Goal: Task Accomplishment & Management: Use online tool/utility

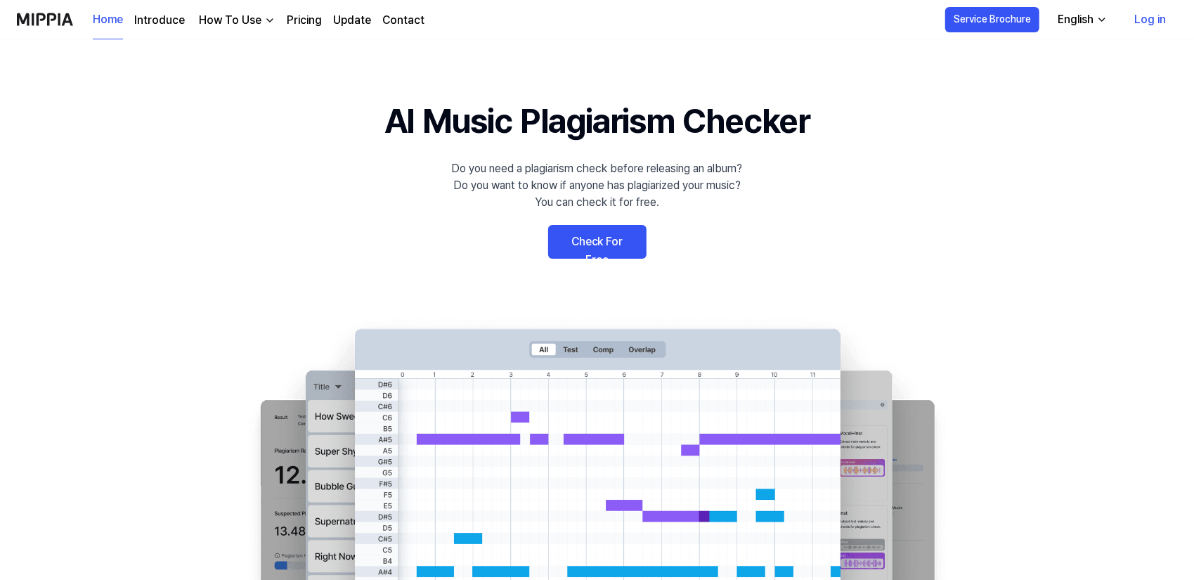
click at [1156, 18] on link "Log in" at bounding box center [1150, 19] width 54 height 39
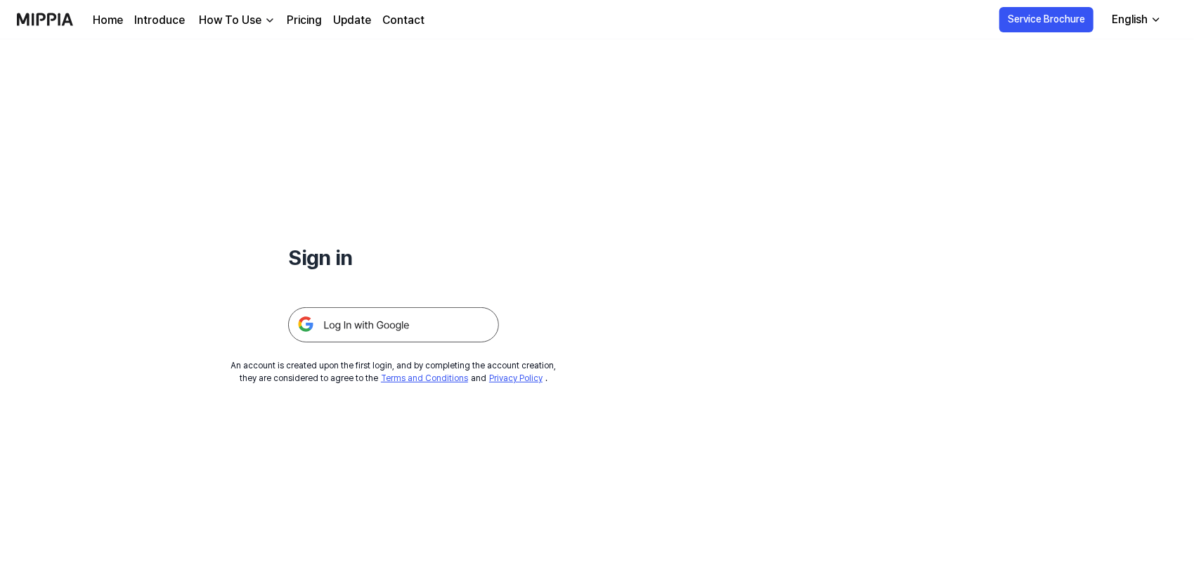
click at [401, 321] on img at bounding box center [393, 324] width 211 height 35
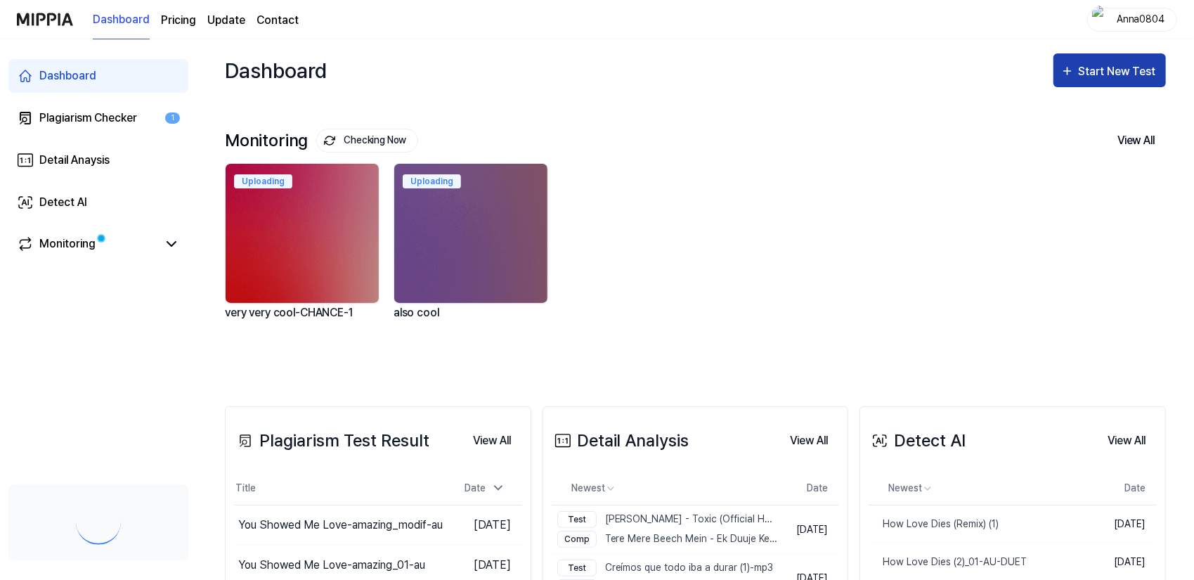
click at [1088, 69] on div "Start New Test" at bounding box center [1119, 72] width 80 height 18
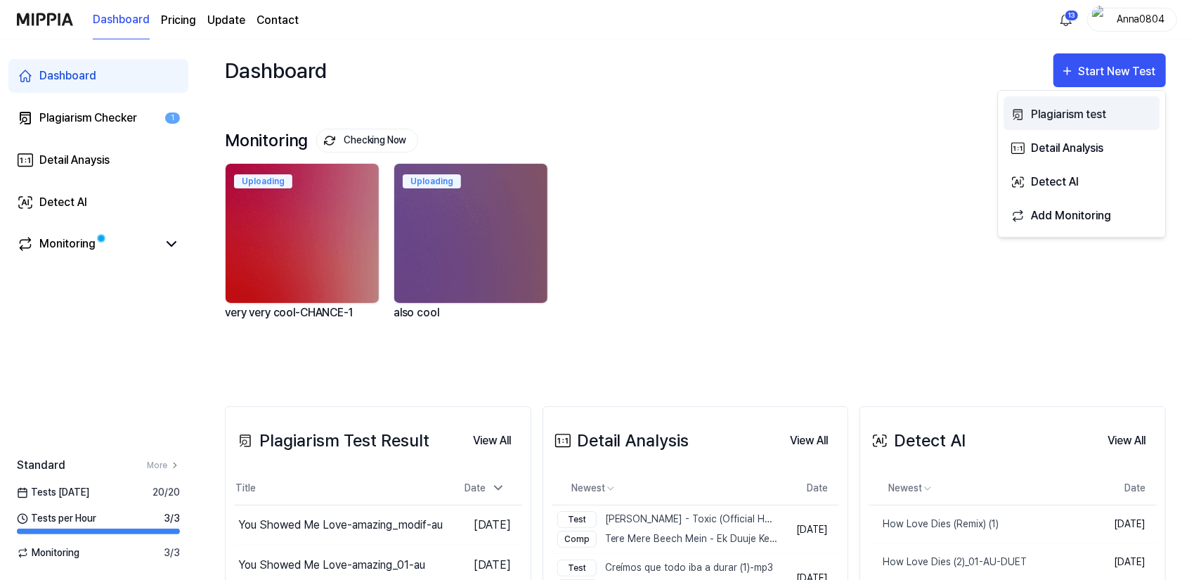
click at [1077, 115] on div "Plagiarism test" at bounding box center [1092, 114] width 122 height 18
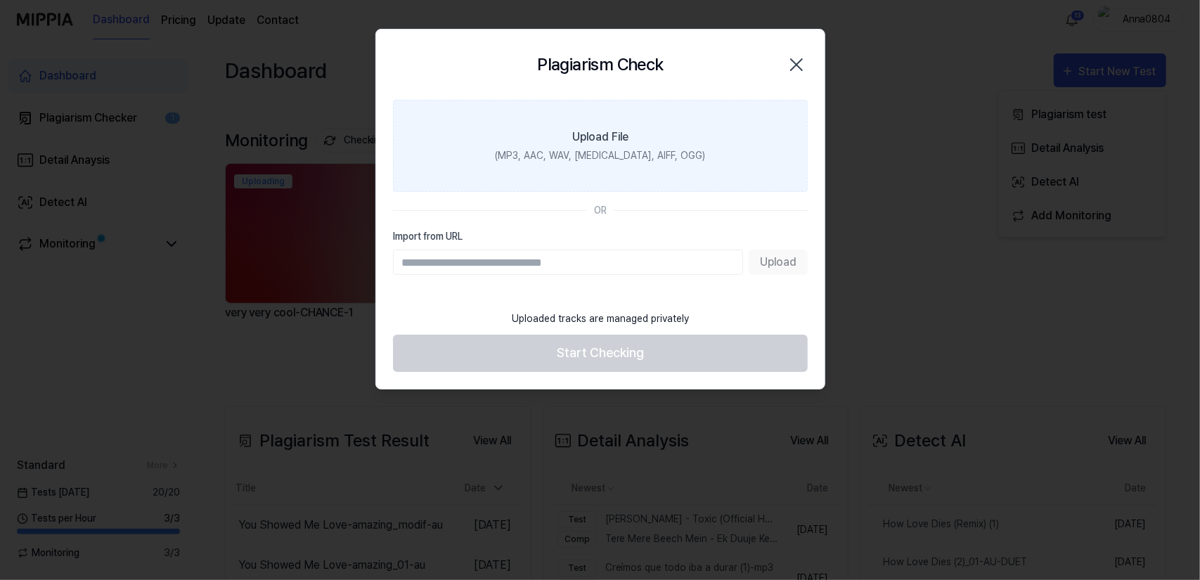
click at [654, 136] on label "Upload File (MP3, AAC, WAV, [MEDICAL_DATA], AIFF, OGG)" at bounding box center [600, 146] width 415 height 92
click at [0, 0] on input "Upload File (MP3, AAC, WAV, [MEDICAL_DATA], AIFF, OGG)" at bounding box center [0, 0] width 0 height 0
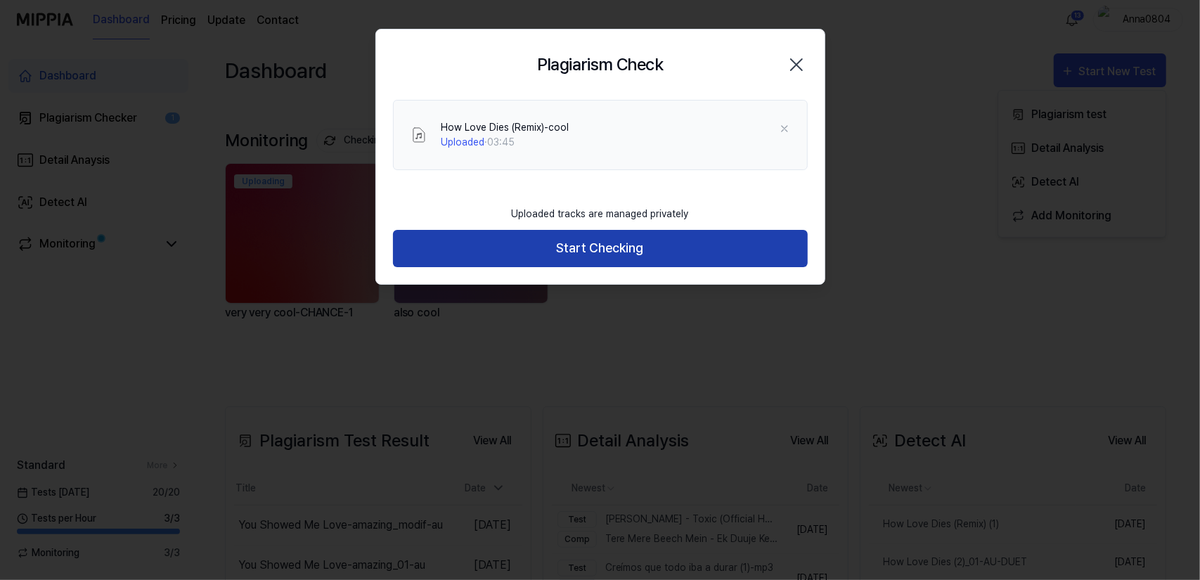
click at [609, 242] on button "Start Checking" at bounding box center [600, 248] width 415 height 37
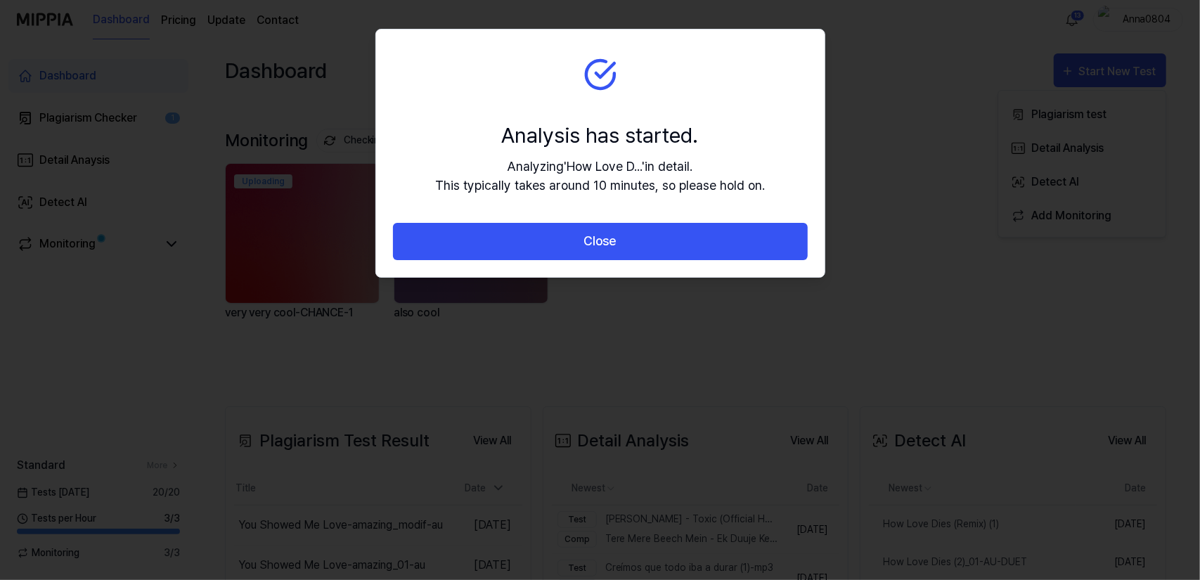
click at [609, 242] on button "Close" at bounding box center [600, 241] width 415 height 37
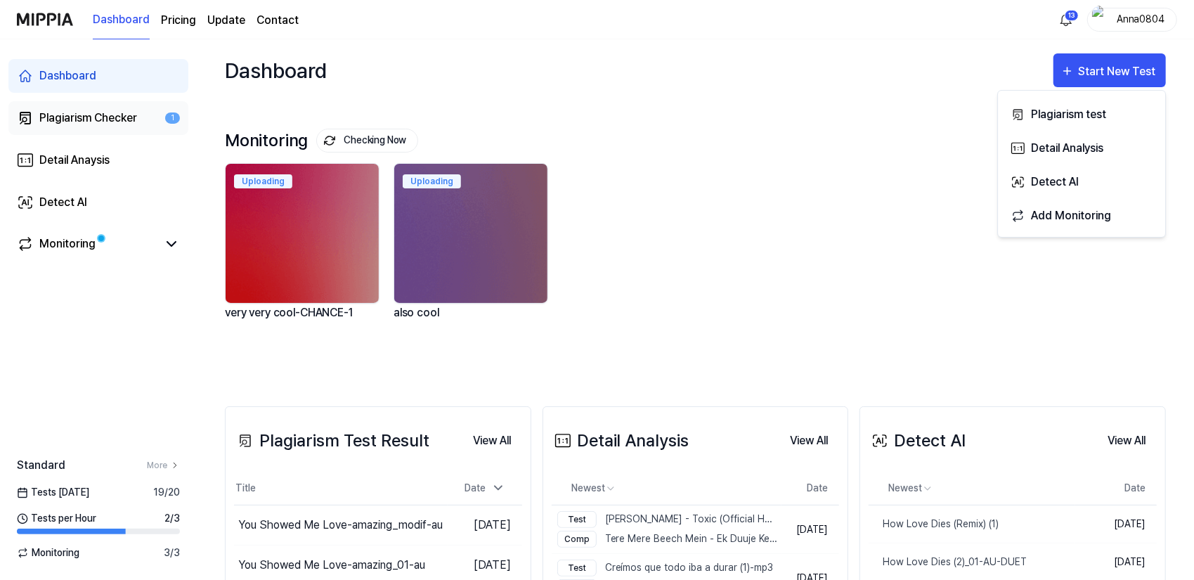
click at [55, 119] on div "Plagiarism Checker" at bounding box center [88, 118] width 98 height 17
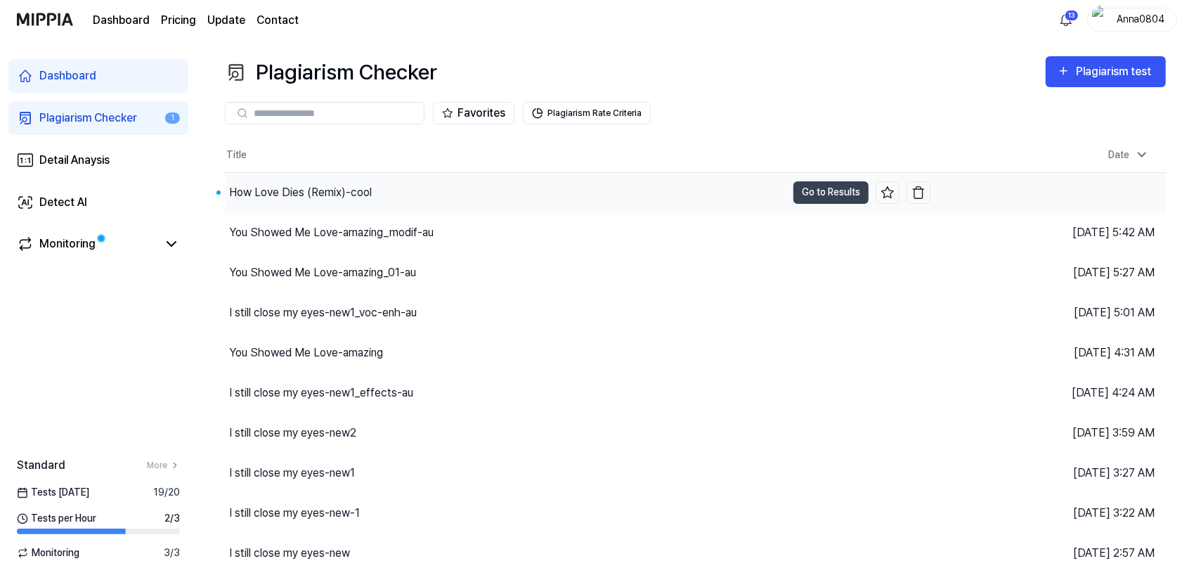
click at [290, 192] on div "How Love Dies (Remix)-cool" at bounding box center [300, 192] width 143 height 17
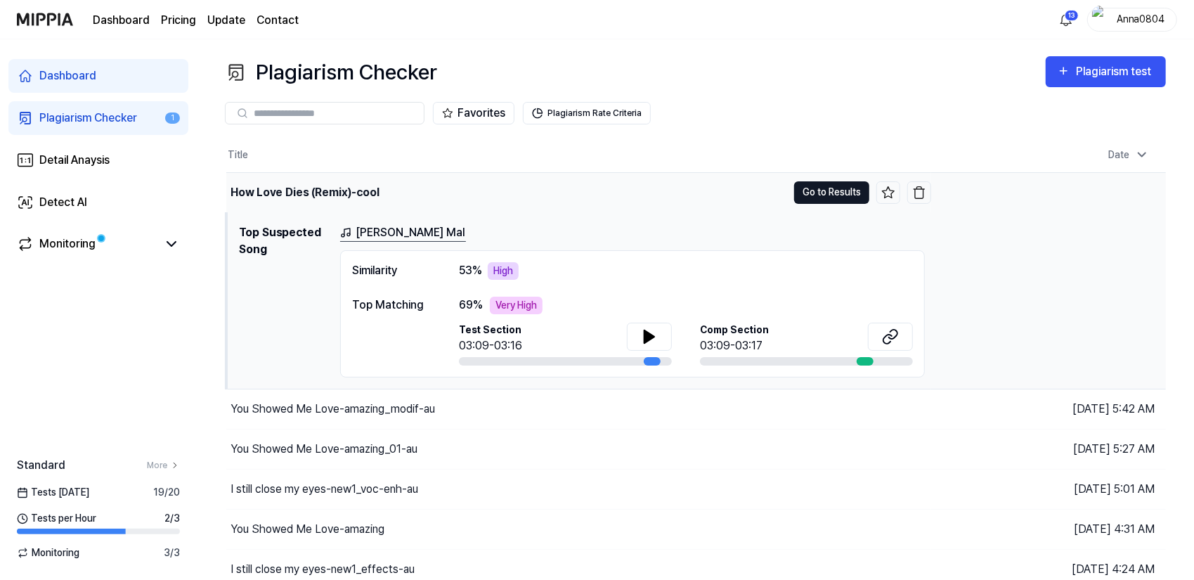
click at [826, 189] on button "Go to Results" at bounding box center [831, 192] width 75 height 22
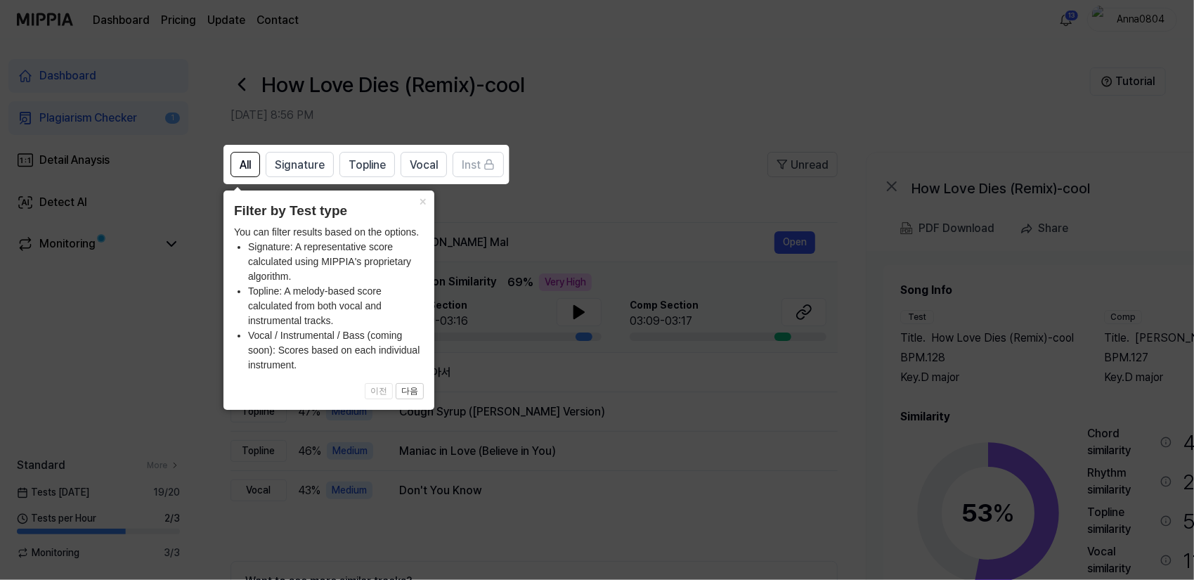
click at [694, 161] on icon at bounding box center [600, 290] width 1200 height 580
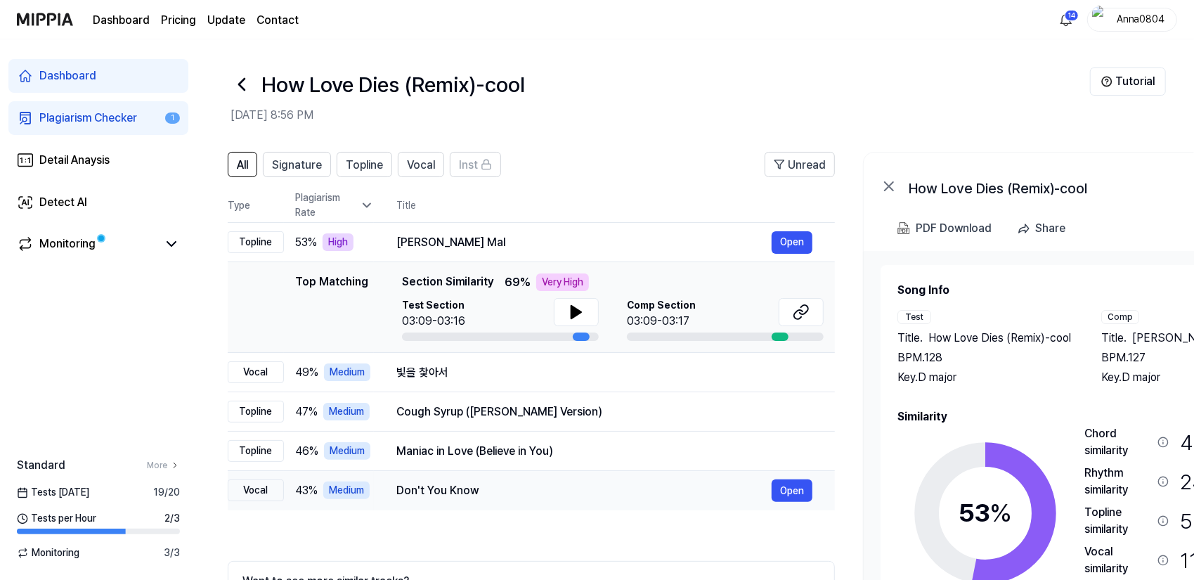
scroll to position [0, 2]
drag, startPoint x: 751, startPoint y: 518, endPoint x: 749, endPoint y: 489, distance: 28.9
click at [749, 489] on div "All Signature Topline Vocal Inst Unread All Signature Topline Vocal Inst Type P…" at bounding box center [531, 416] width 607 height 529
click at [299, 155] on div "Signature" at bounding box center [298, 164] width 50 height 18
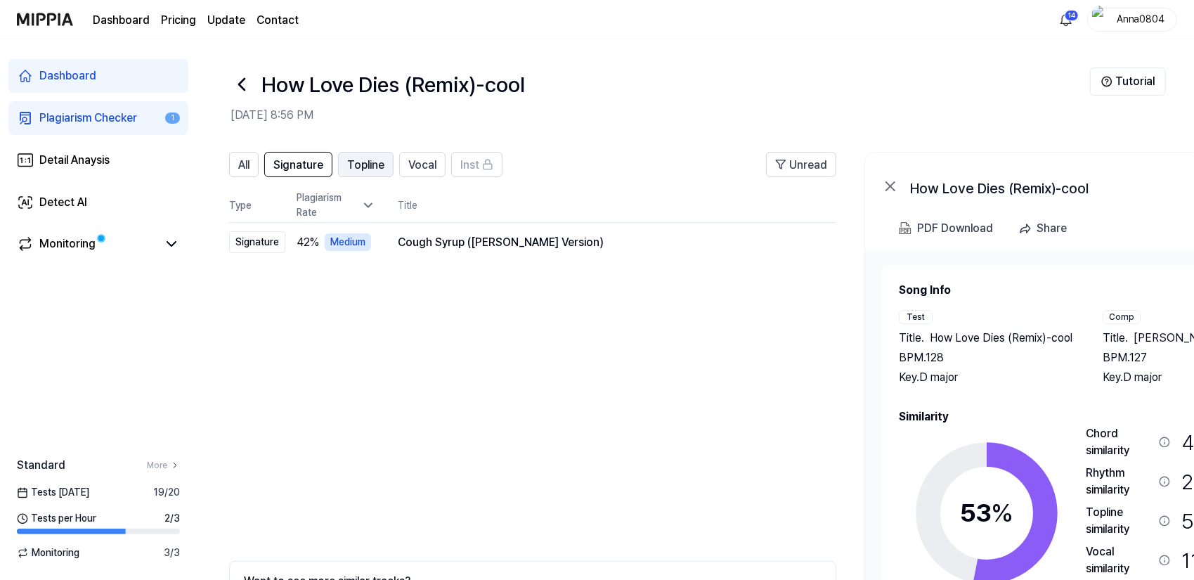
click at [369, 163] on span "Topline" at bounding box center [365, 165] width 37 height 17
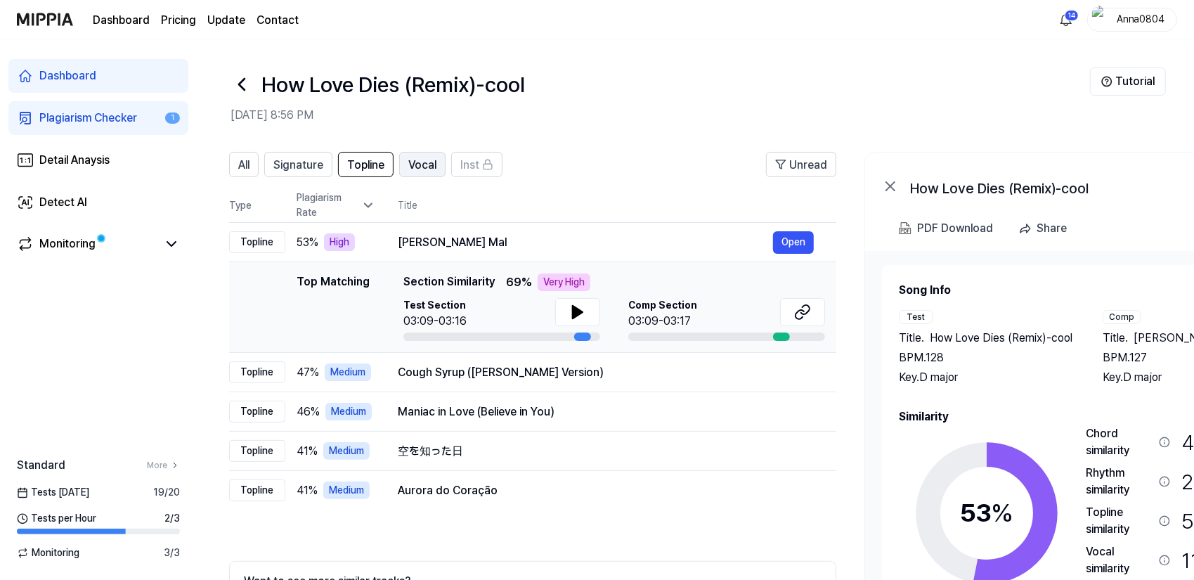
click at [429, 165] on span "Vocal" at bounding box center [422, 165] width 28 height 17
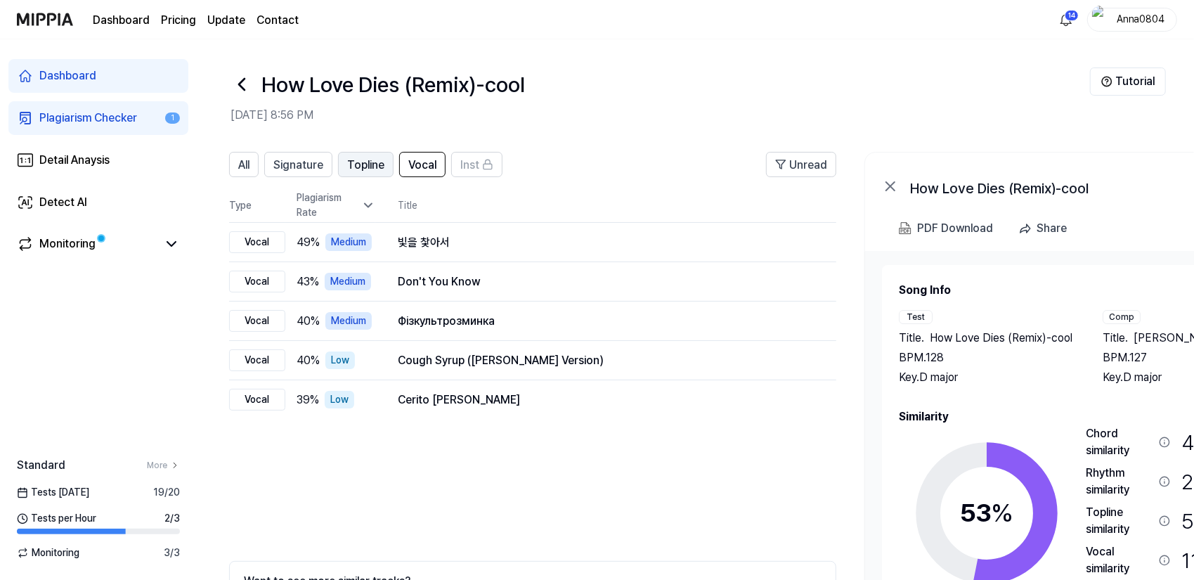
click at [360, 172] on span "Topline" at bounding box center [365, 165] width 37 height 17
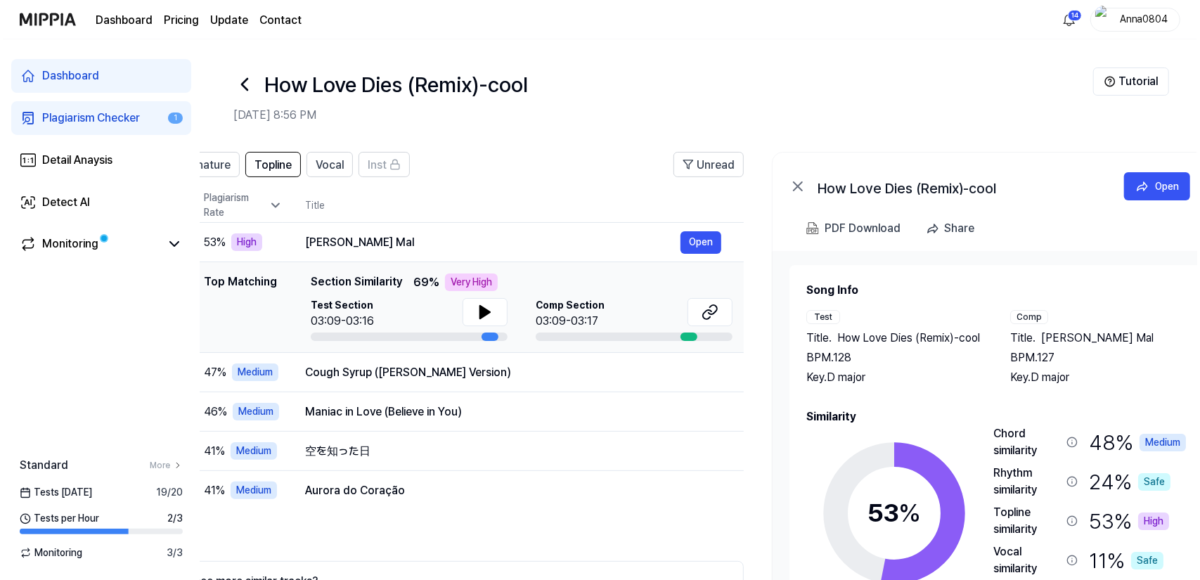
scroll to position [0, 135]
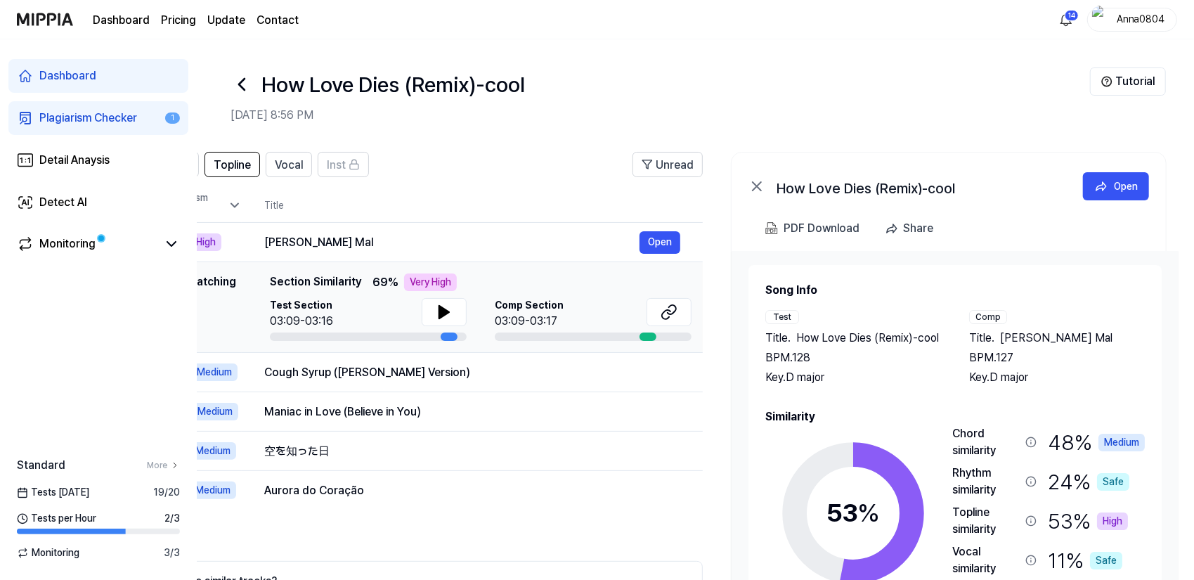
drag, startPoint x: 1067, startPoint y: 279, endPoint x: 868, endPoint y: 285, distance: 199.0
click at [813, 287] on div "Song Info Test Title . How Love Dies (Remix)-cool BPM. 128 Key. D major Comp Ti…" at bounding box center [955, 475] width 413 height 420
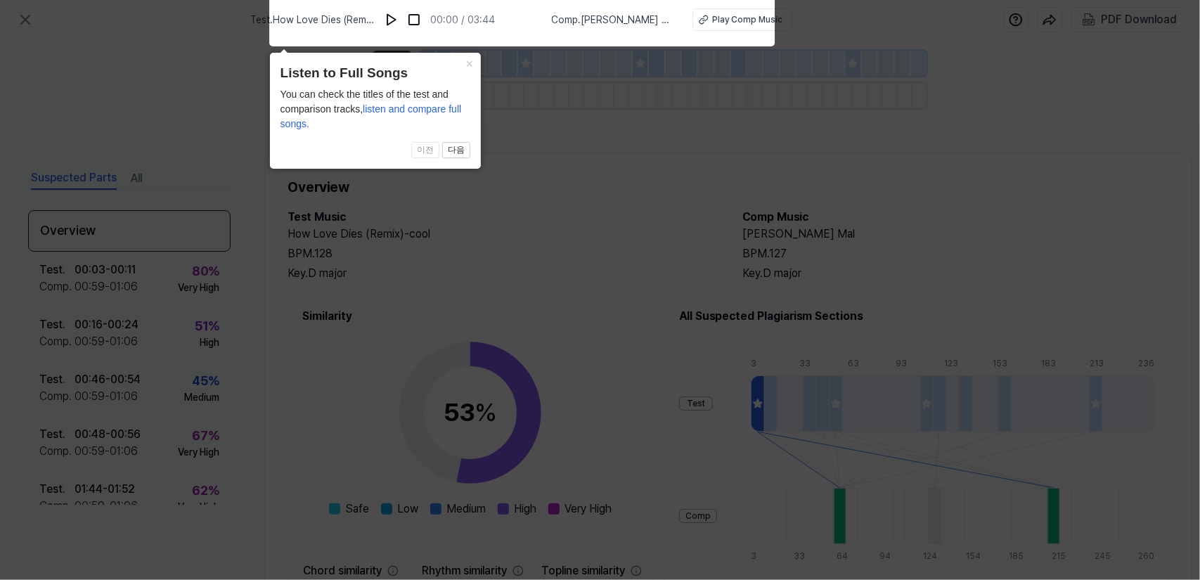
click at [551, 153] on icon at bounding box center [600, 286] width 1200 height 587
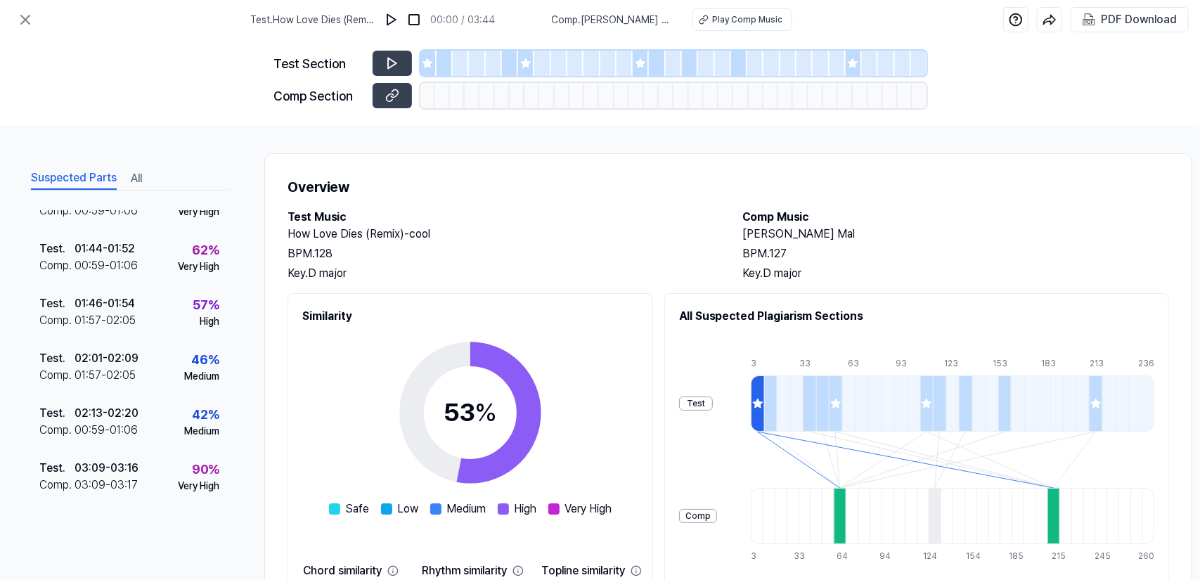
scroll to position [245, 0]
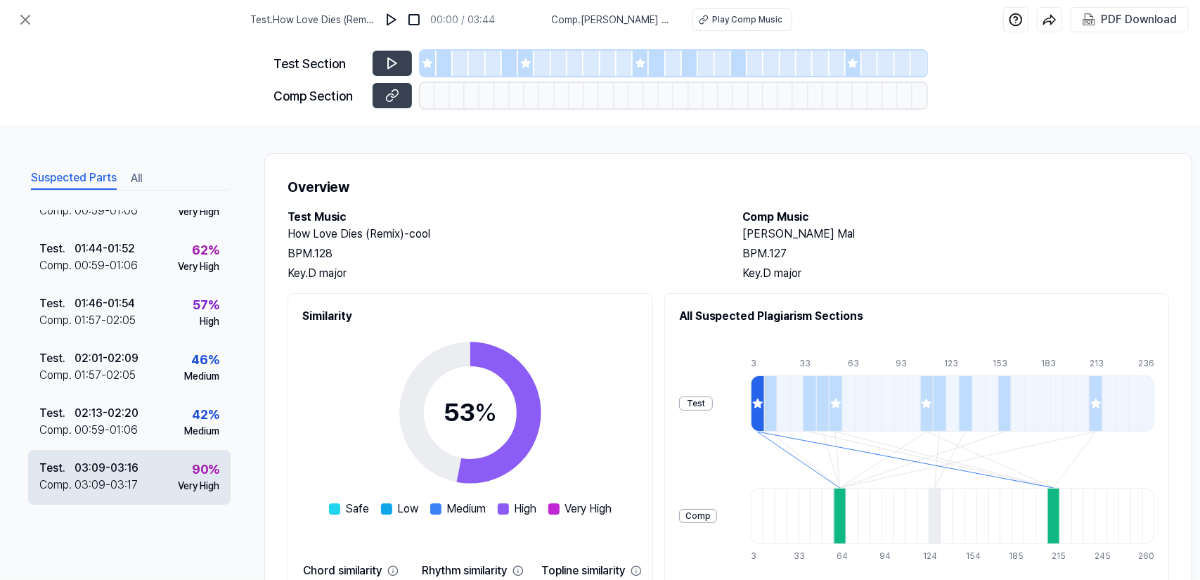
click at [160, 472] on div "Test . 03:09 - 03:16 Comp . 03:09 - 03:17 90 % Very High" at bounding box center [129, 477] width 202 height 55
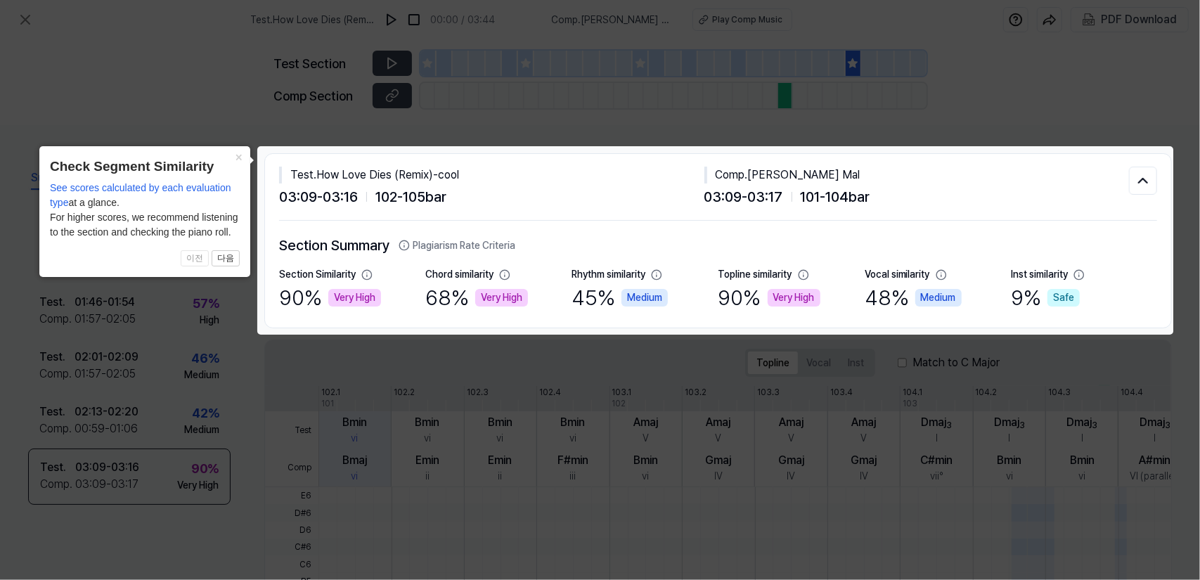
scroll to position [240, 0]
click at [164, 507] on icon at bounding box center [600, 290] width 1200 height 580
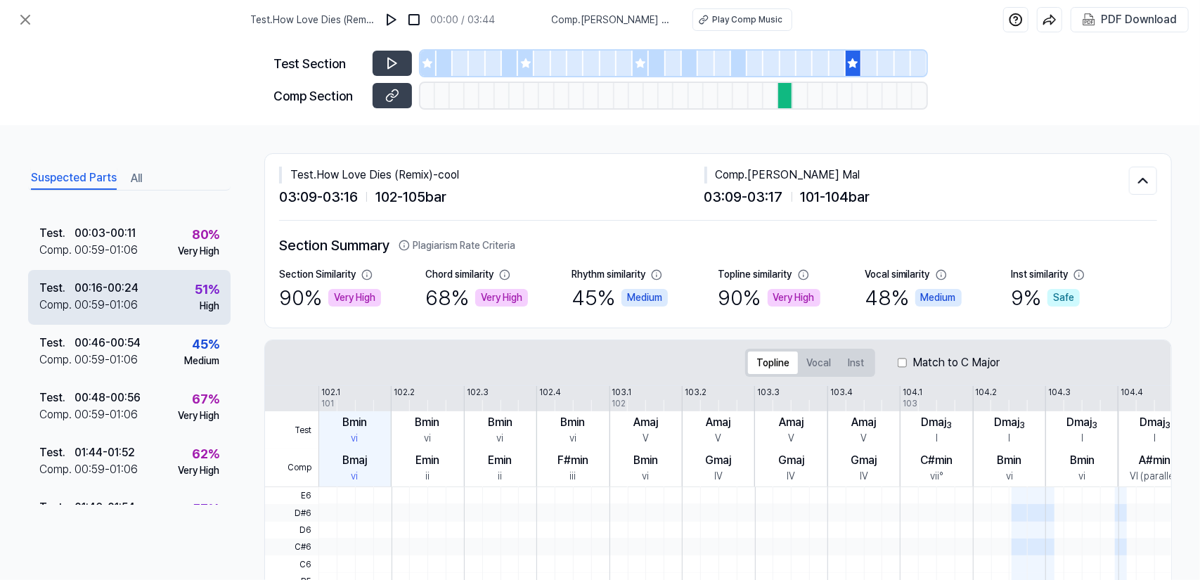
scroll to position [0, 0]
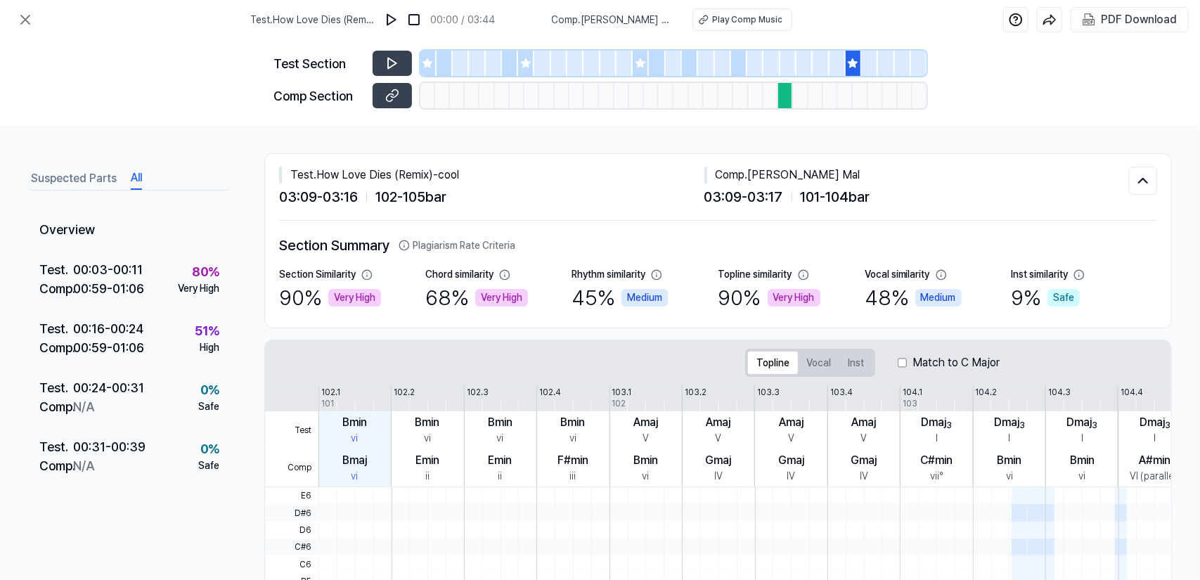
click at [133, 168] on button "All" at bounding box center [136, 178] width 11 height 22
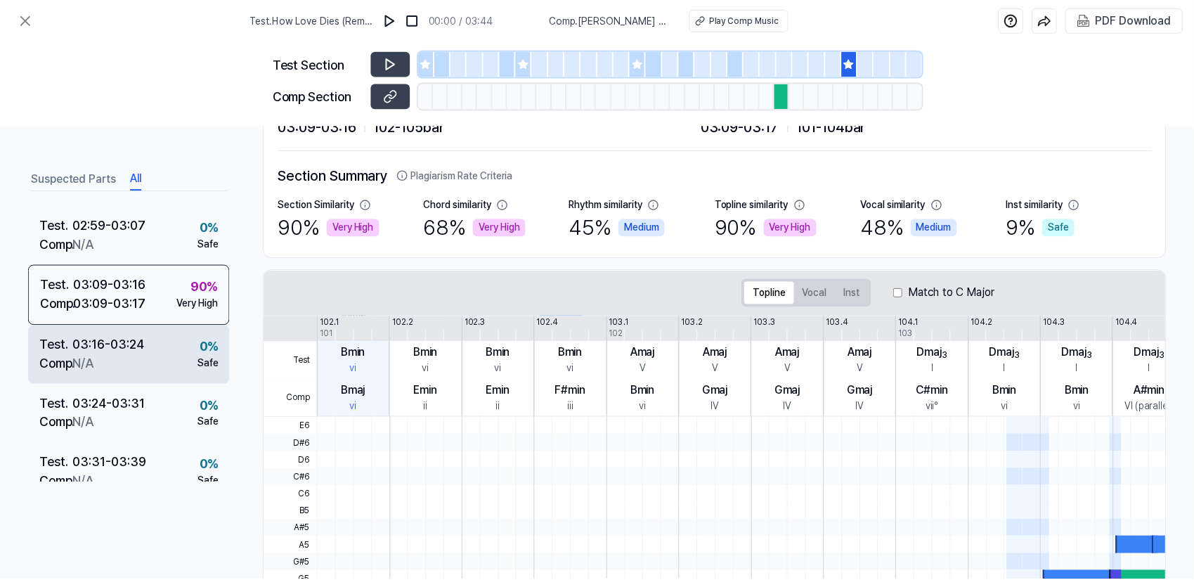
scroll to position [1459, 0]
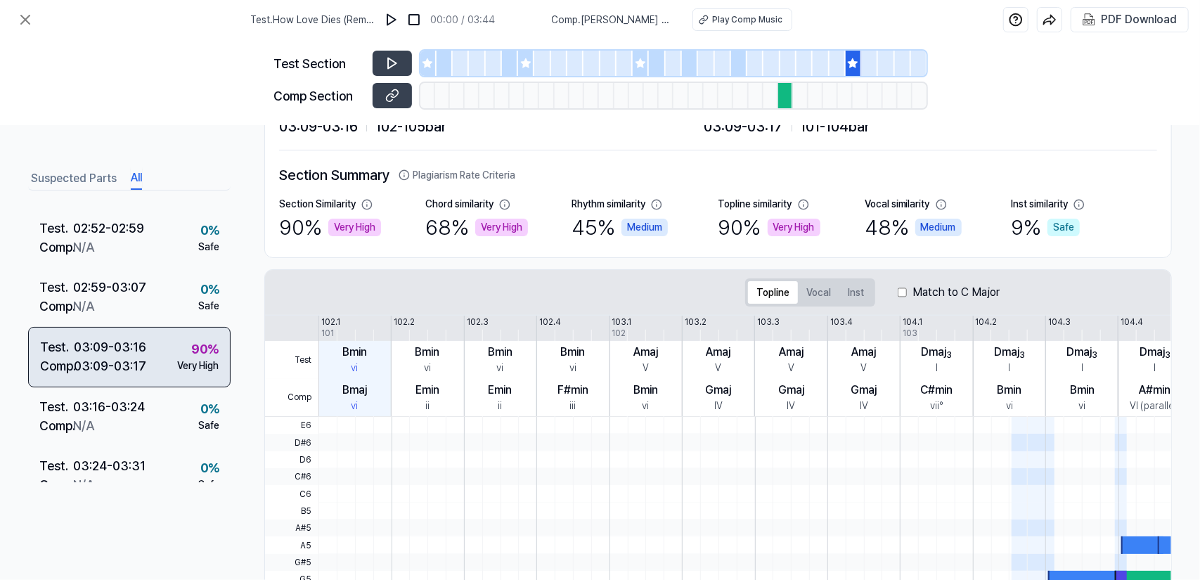
click at [91, 341] on div "03:09 - 03:16" at bounding box center [110, 346] width 72 height 19
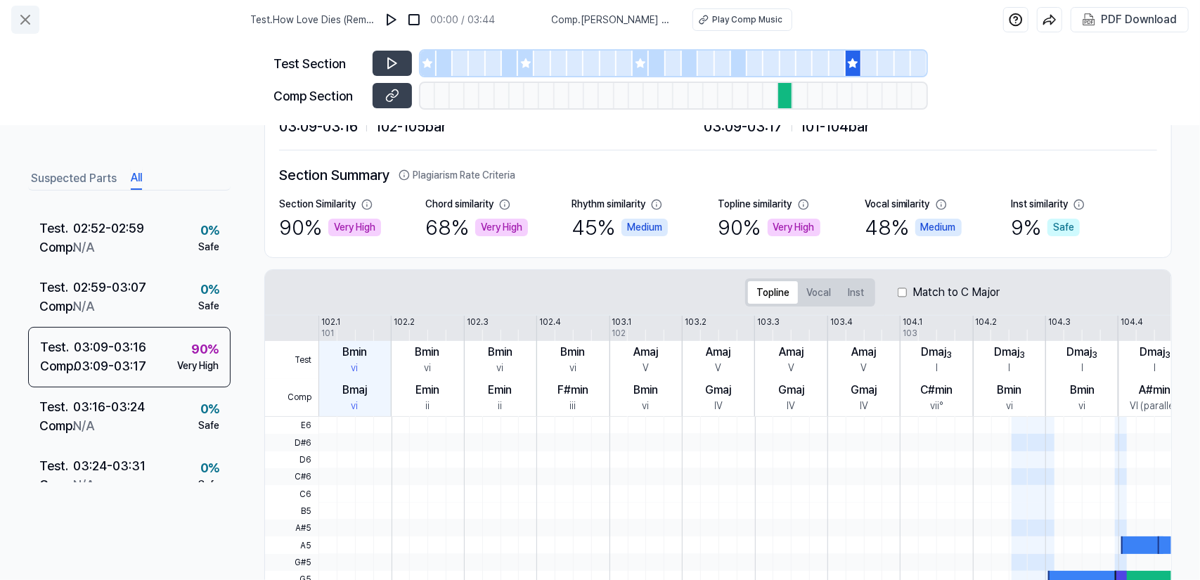
click at [24, 20] on icon at bounding box center [25, 19] width 8 height 8
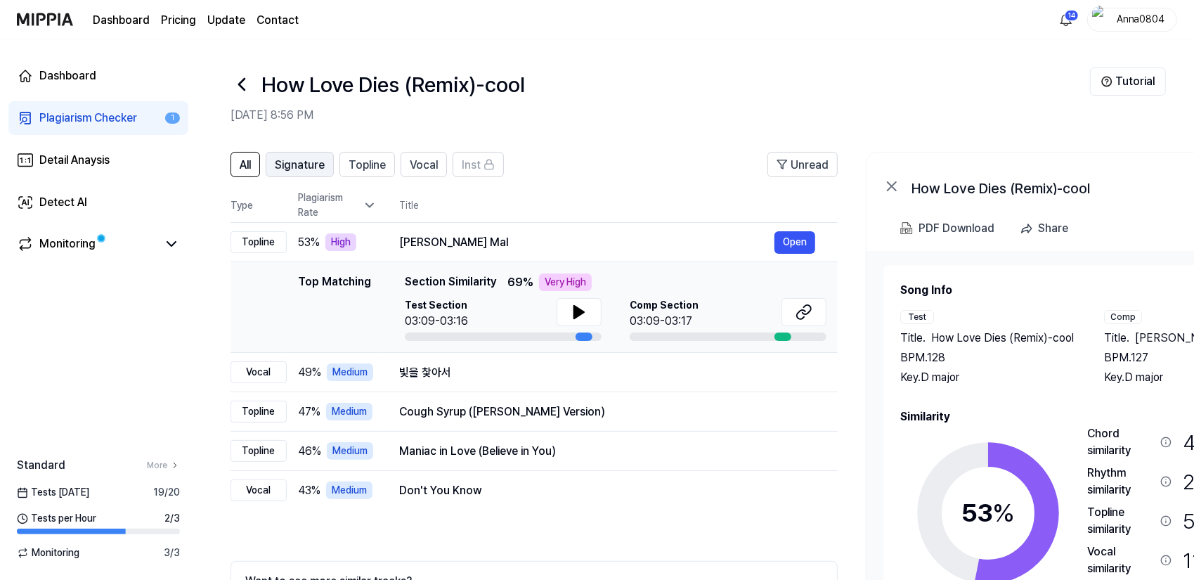
click at [303, 165] on span "Signature" at bounding box center [300, 165] width 50 height 17
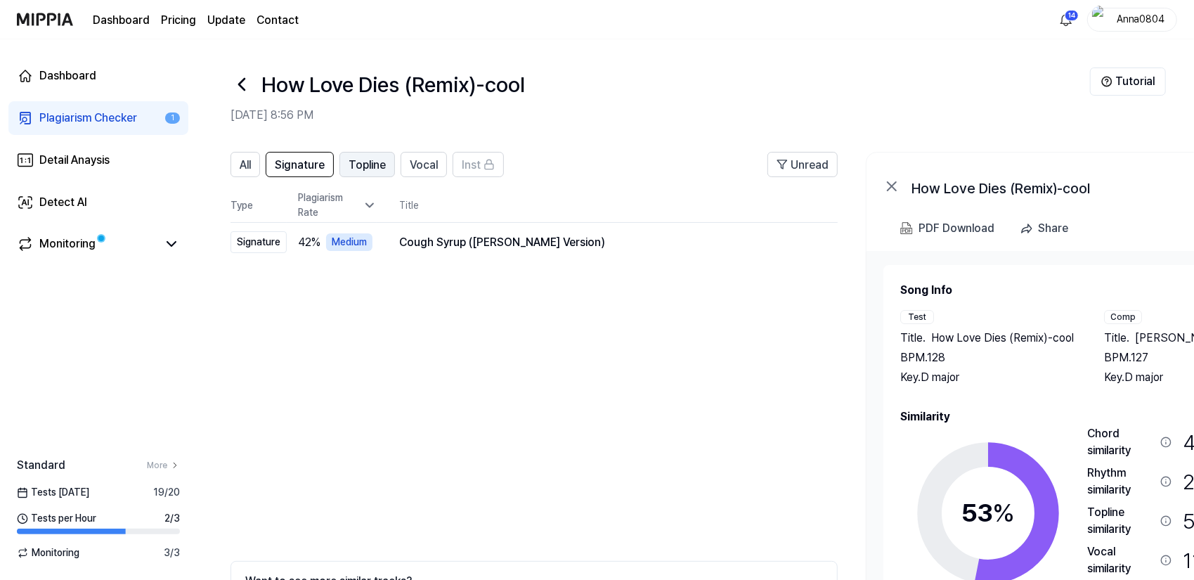
click at [362, 169] on span "Topline" at bounding box center [367, 165] width 37 height 17
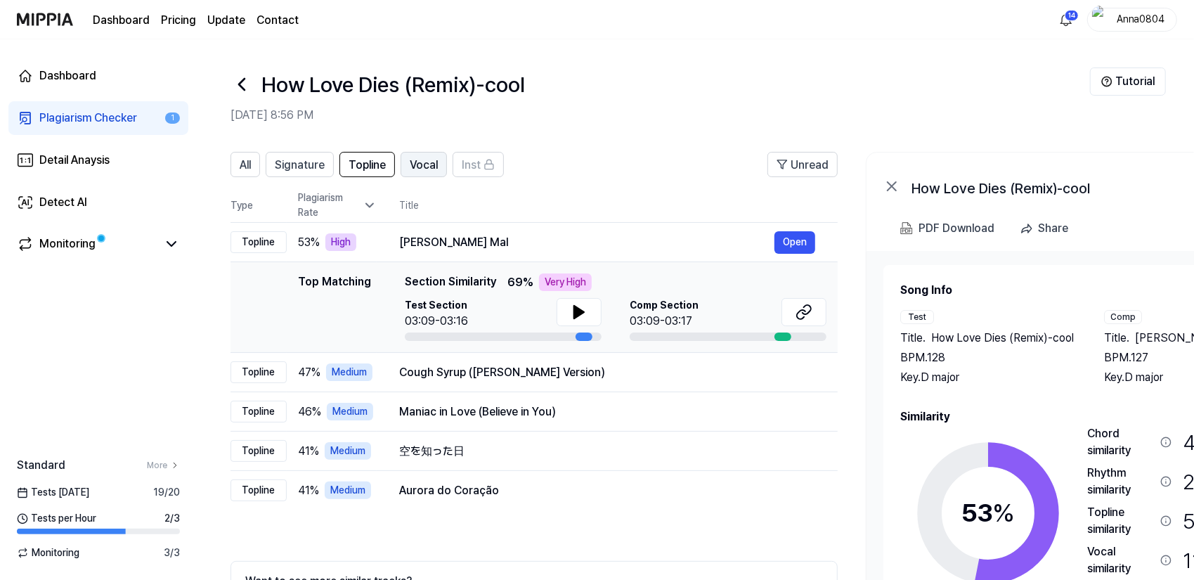
click at [415, 164] on span "Vocal" at bounding box center [424, 165] width 28 height 17
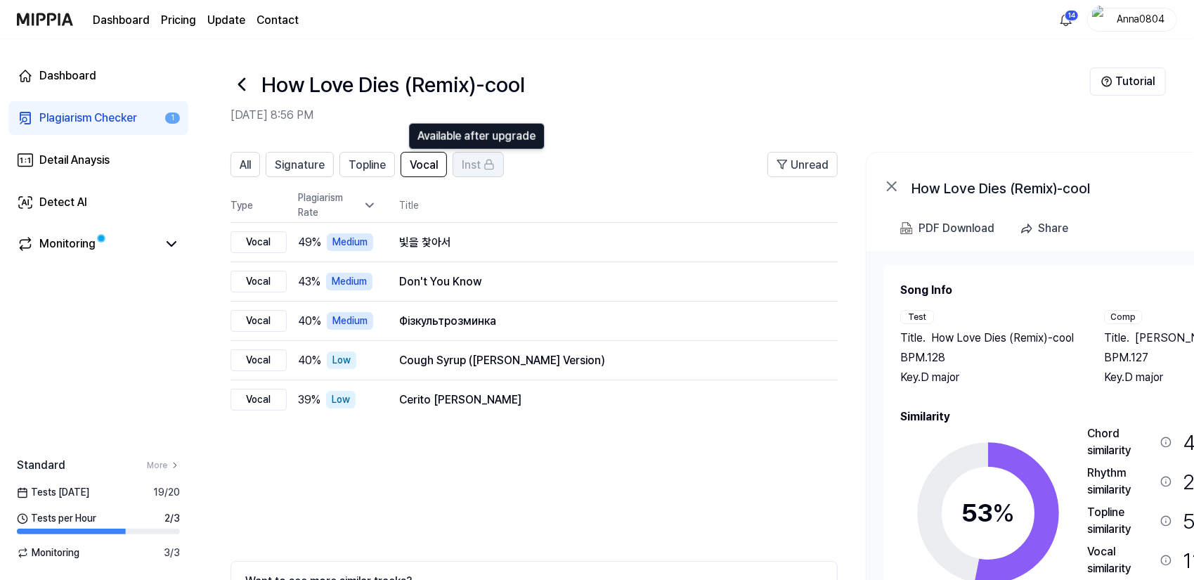
click at [479, 166] on span "Inst" at bounding box center [471, 165] width 19 height 17
click at [239, 165] on button "All" at bounding box center [246, 164] width 30 height 25
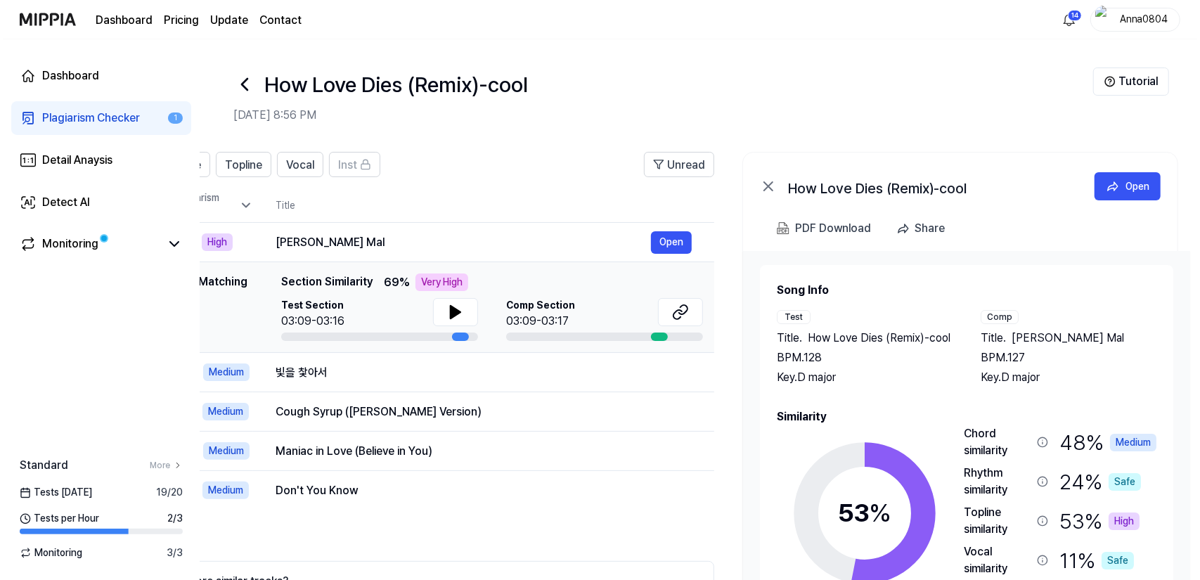
scroll to position [0, 126]
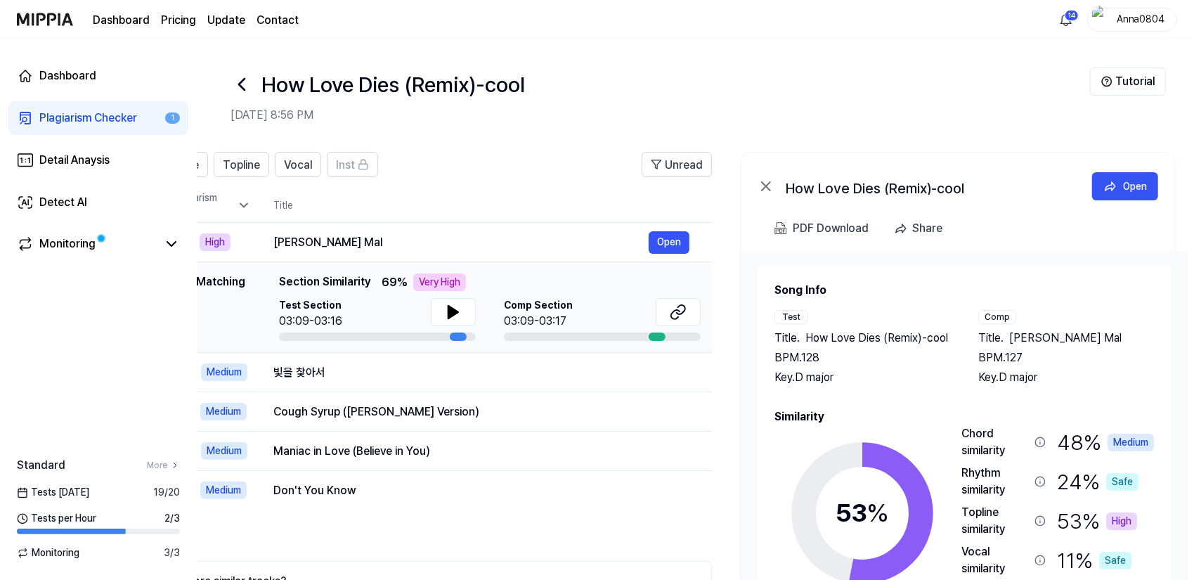
drag, startPoint x: 1113, startPoint y: 458, endPoint x: 988, endPoint y: 456, distance: 125.8
click at [988, 456] on div "Chord similarity 48 % Medium Rhythm similarity 24 % Safe Topline similarity 53 …" at bounding box center [1058, 544] width 193 height 238
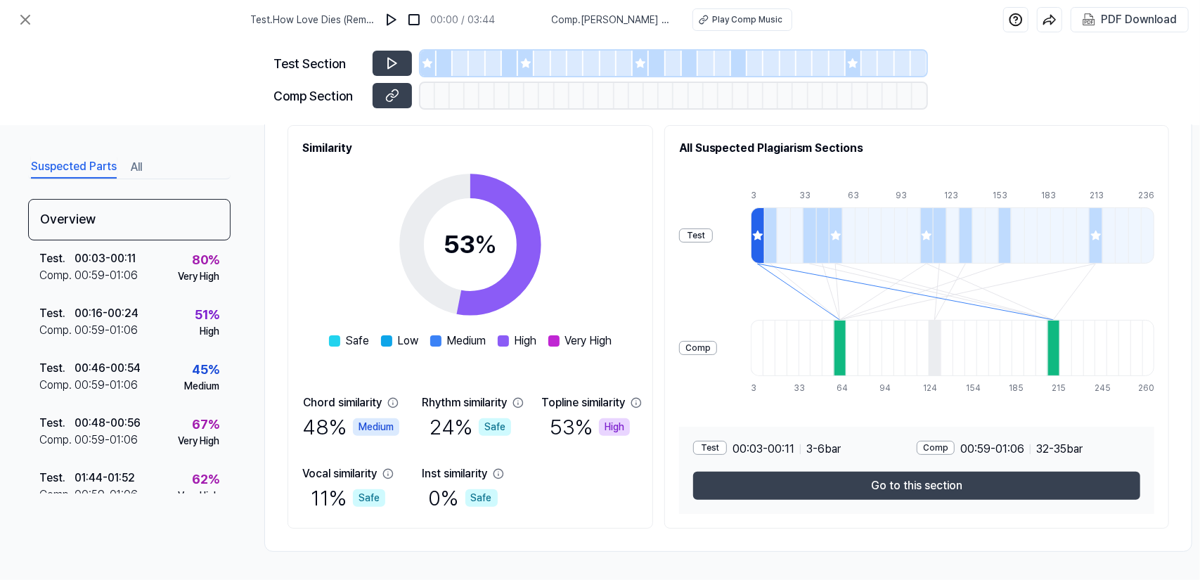
click at [138, 164] on button "All" at bounding box center [136, 167] width 11 height 22
click at [55, 165] on button "Suspected Parts" at bounding box center [74, 167] width 86 height 22
click at [22, 13] on icon at bounding box center [25, 19] width 17 height 17
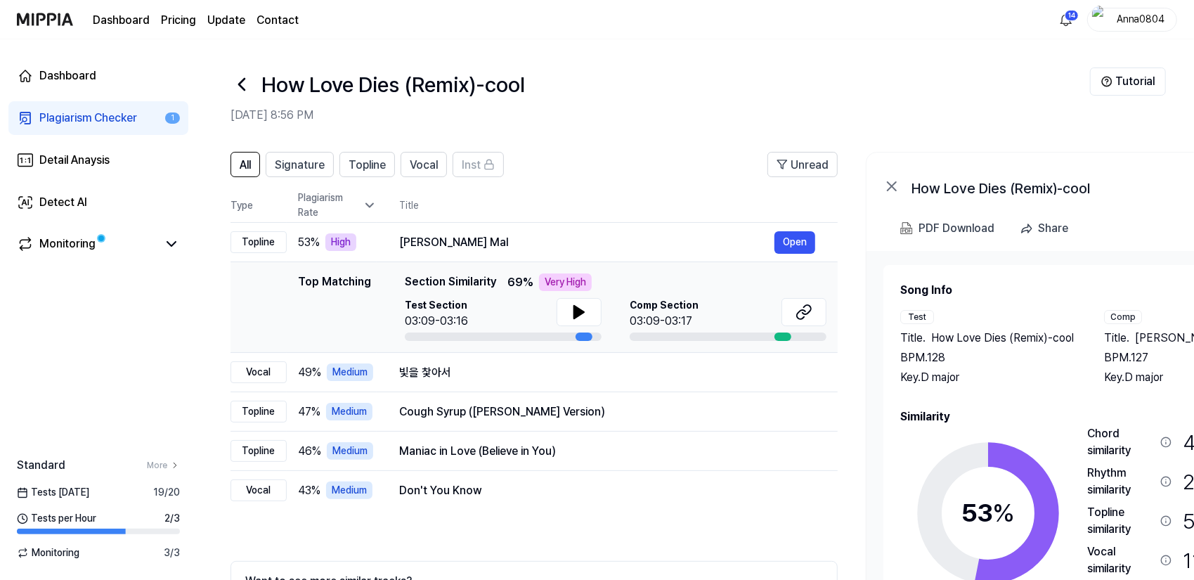
click at [78, 112] on div "Plagiarism Checker" at bounding box center [88, 118] width 98 height 17
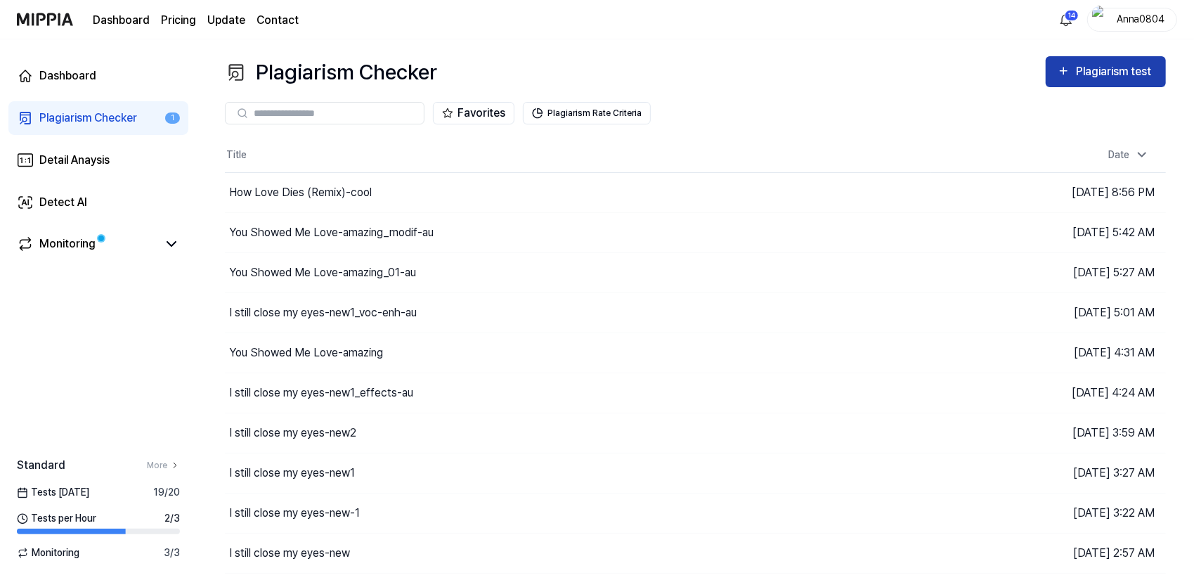
click at [1132, 74] on div "Plagiarism test" at bounding box center [1115, 72] width 79 height 18
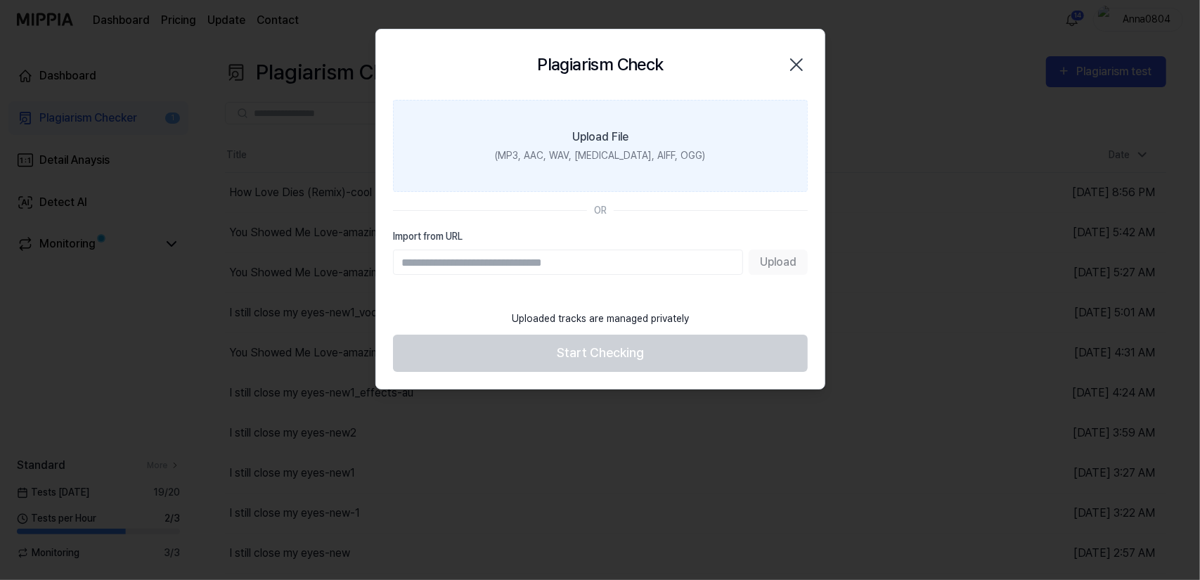
click at [574, 136] on div "Upload File" at bounding box center [600, 137] width 56 height 17
click at [0, 0] on input "Upload File (MP3, AAC, WAV, [MEDICAL_DATA], AIFF, OGG)" at bounding box center [0, 0] width 0 height 0
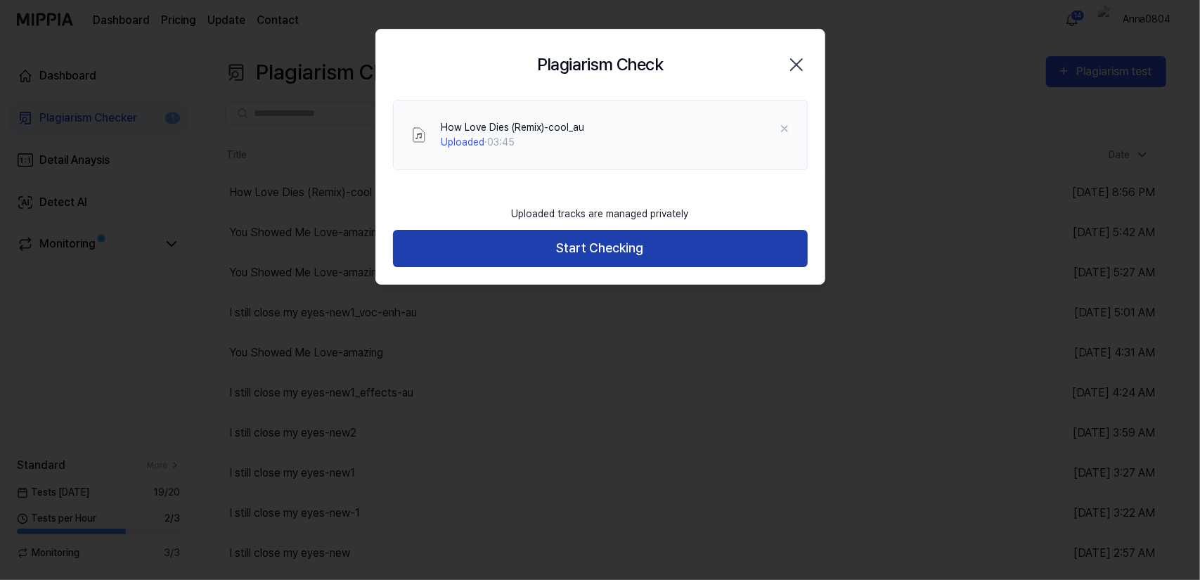
click at [578, 257] on button "Start Checking" at bounding box center [600, 248] width 415 height 37
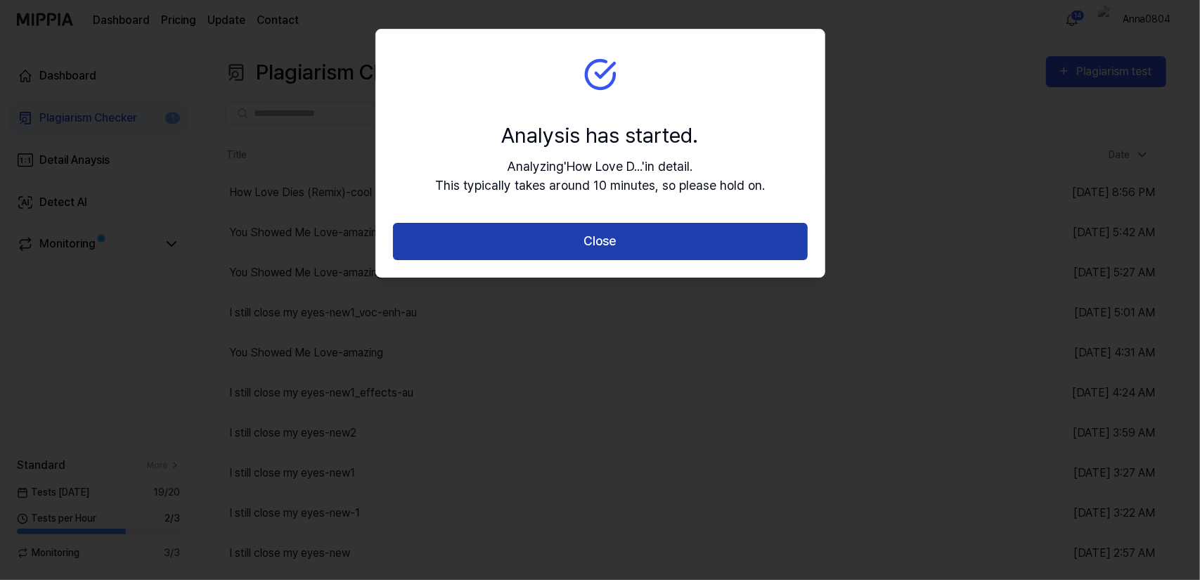
click at [573, 254] on button "Close" at bounding box center [600, 241] width 415 height 37
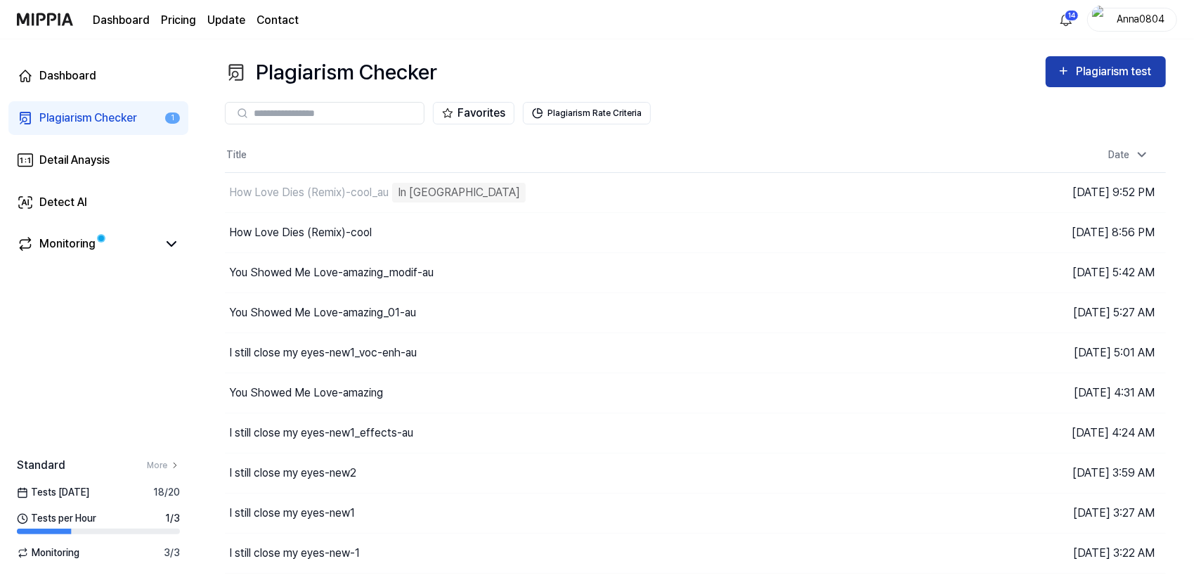
click at [1092, 67] on div "Plagiarism test" at bounding box center [1115, 72] width 79 height 18
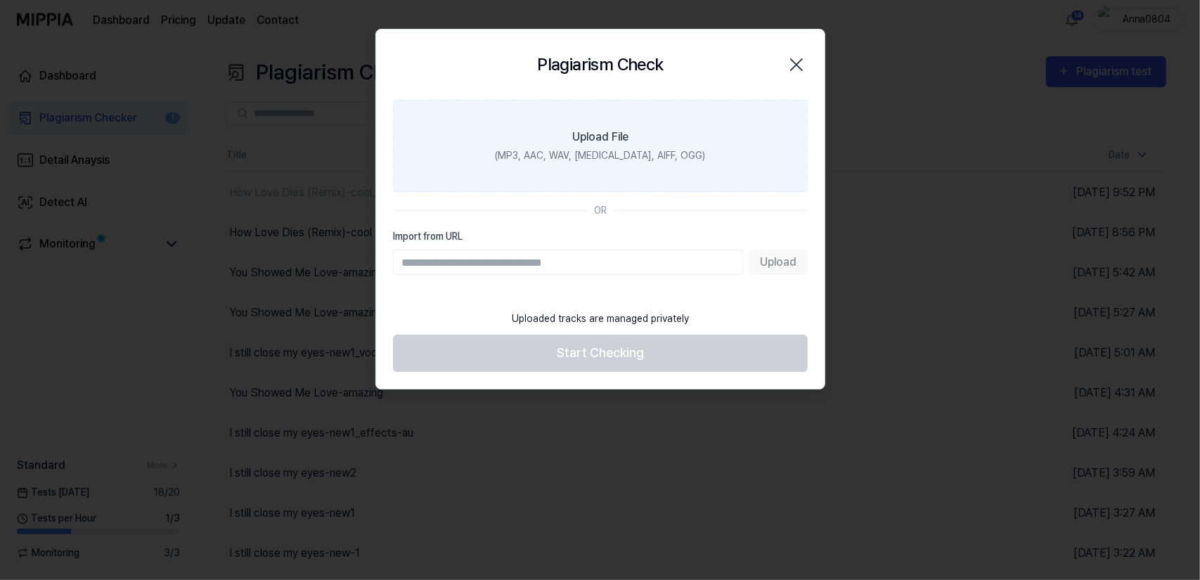
click at [673, 136] on label "Upload File (MP3, AAC, WAV, [MEDICAL_DATA], AIFF, OGG)" at bounding box center [600, 146] width 415 height 92
click at [0, 0] on input "Upload File (MP3, AAC, WAV, [MEDICAL_DATA], AIFF, OGG)" at bounding box center [0, 0] width 0 height 0
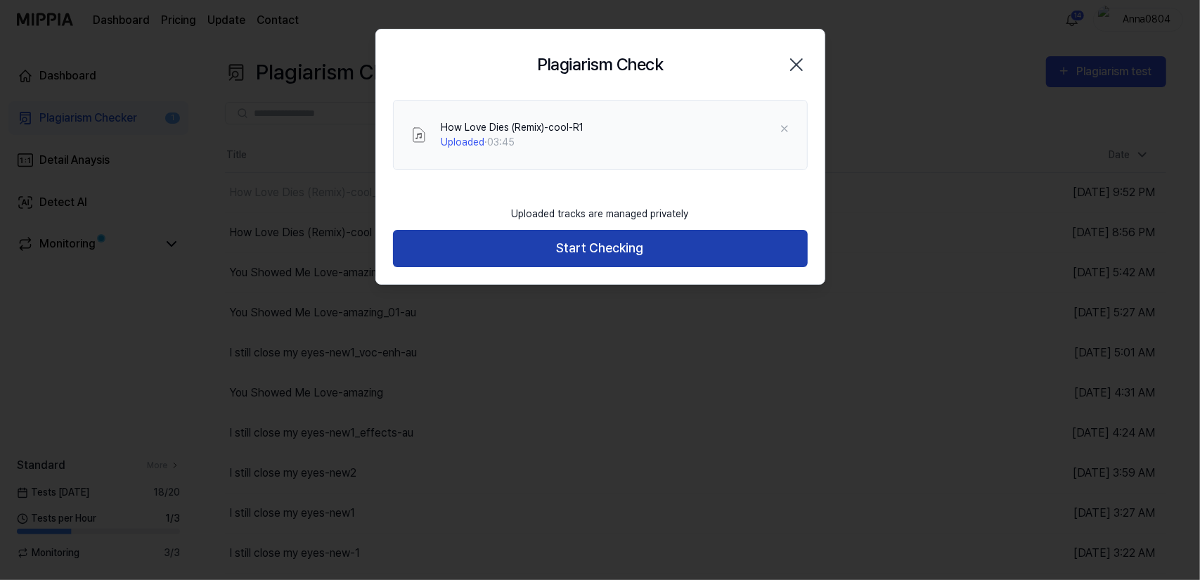
click at [592, 254] on button "Start Checking" at bounding box center [600, 248] width 415 height 37
click at [586, 243] on button "Start Checking" at bounding box center [600, 248] width 415 height 37
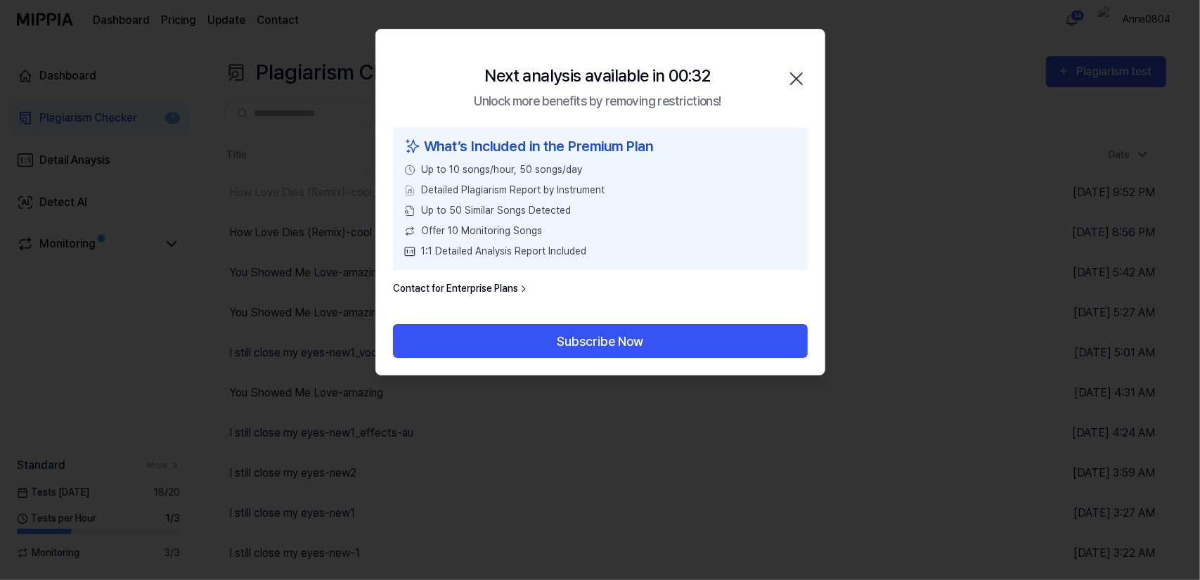
click at [796, 72] on icon "button" at bounding box center [796, 78] width 22 height 22
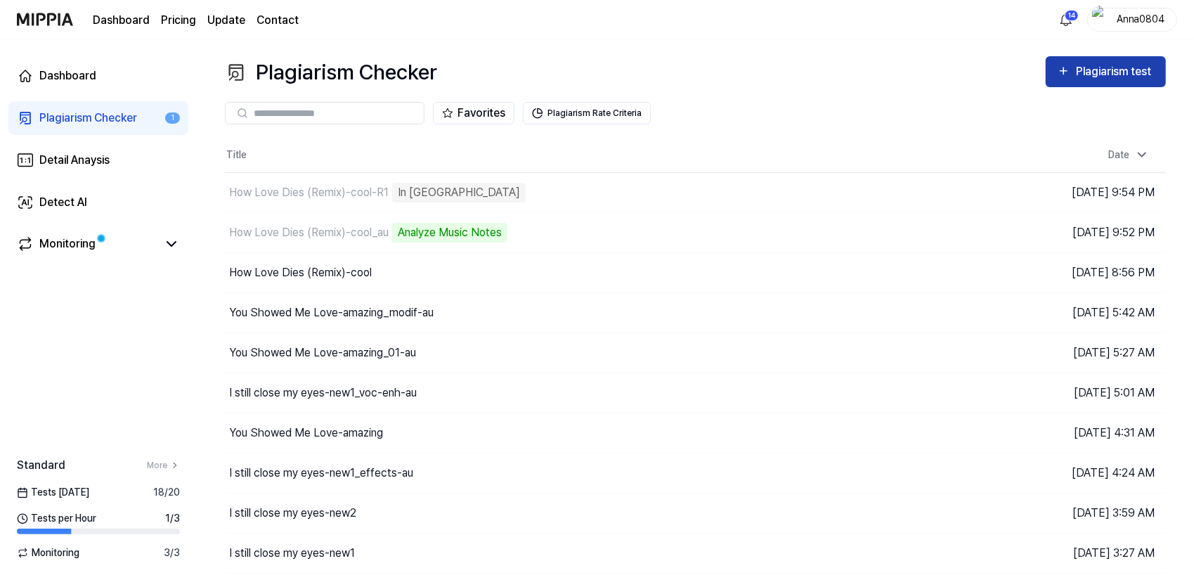
click at [1076, 75] on div "Plagiarism test" at bounding box center [1115, 72] width 79 height 18
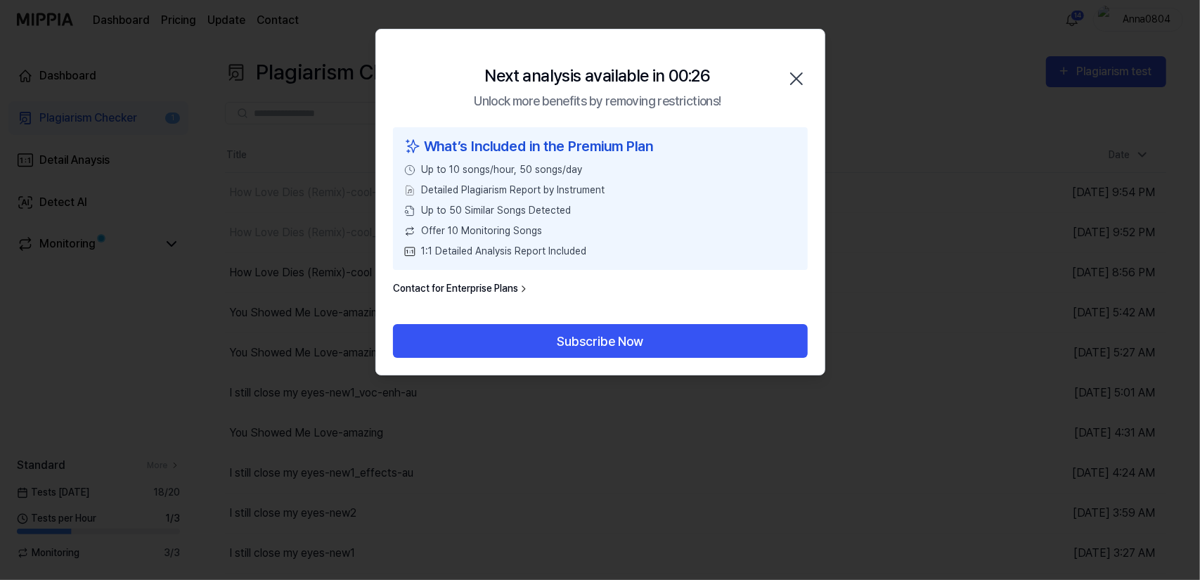
click at [792, 75] on icon "button" at bounding box center [796, 78] width 11 height 11
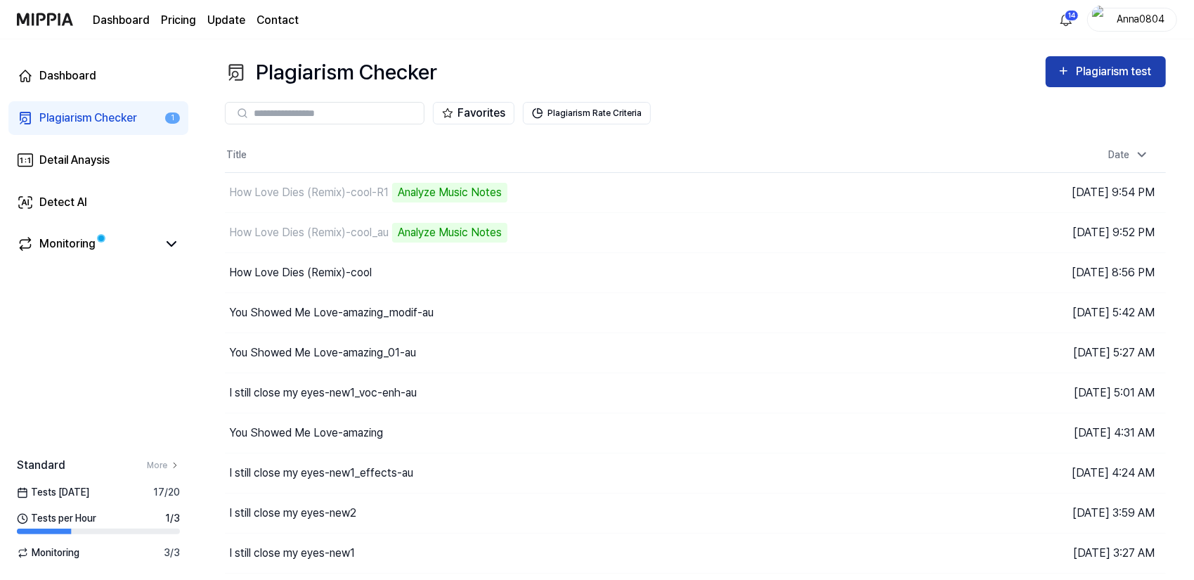
click at [1100, 67] on div "Plagiarism test" at bounding box center [1115, 72] width 79 height 18
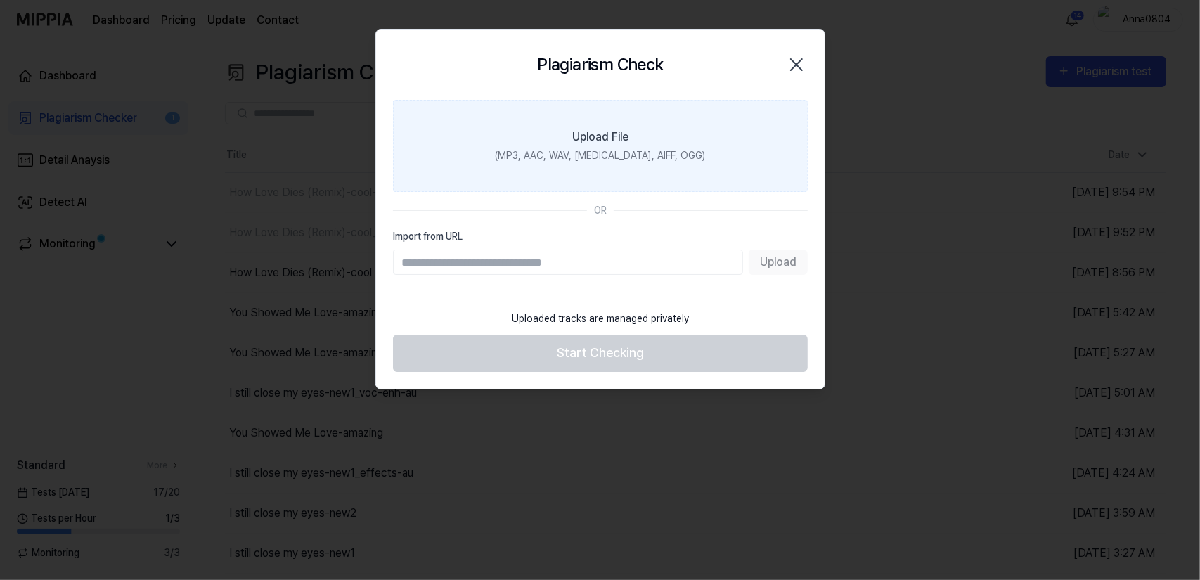
click at [655, 108] on label "Upload File (MP3, AAC, WAV, [MEDICAL_DATA], AIFF, OGG)" at bounding box center [600, 146] width 415 height 92
click at [0, 0] on input "Upload File (MP3, AAC, WAV, [MEDICAL_DATA], AIFF, OGG)" at bounding box center [0, 0] width 0 height 0
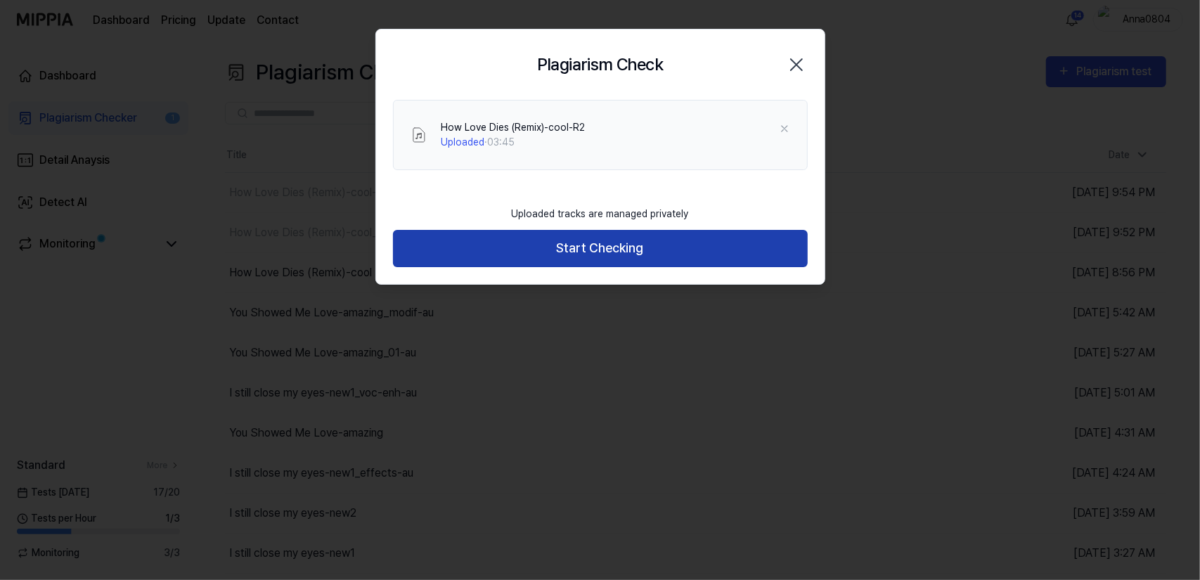
click at [538, 246] on button "Start Checking" at bounding box center [600, 248] width 415 height 37
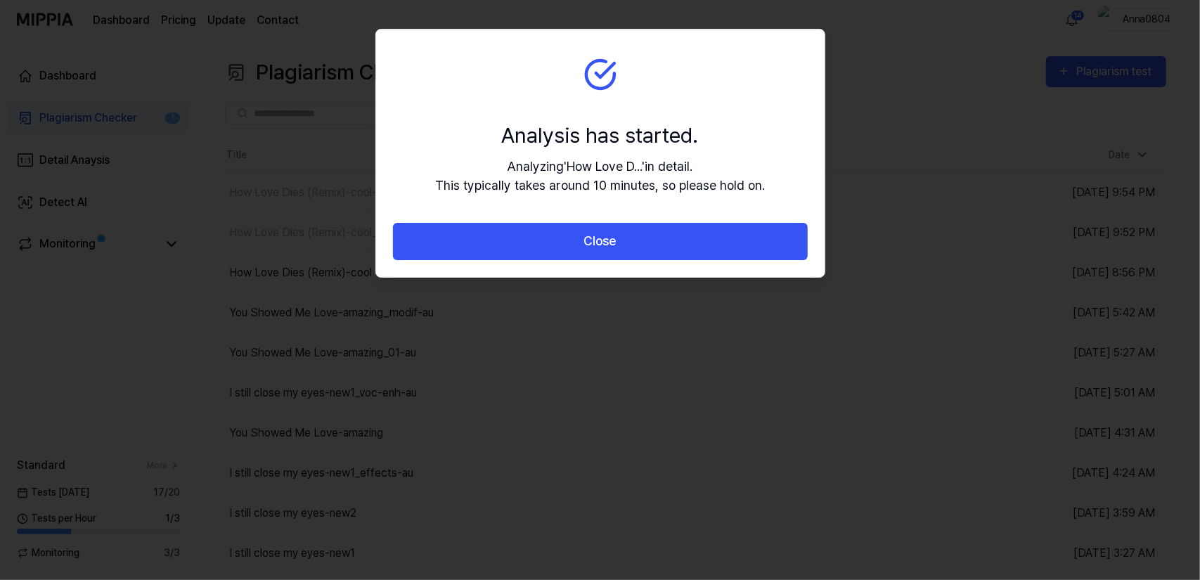
click at [538, 246] on button "Close" at bounding box center [600, 241] width 415 height 37
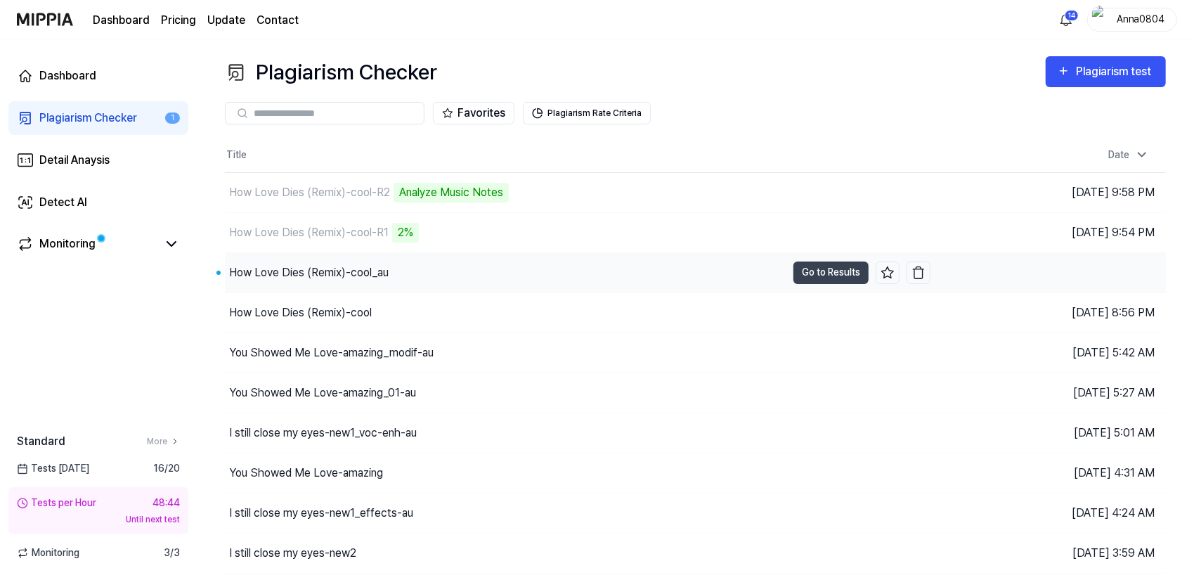
click at [370, 279] on div "How Love Dies (Remix)-cool_au" at bounding box center [309, 272] width 160 height 17
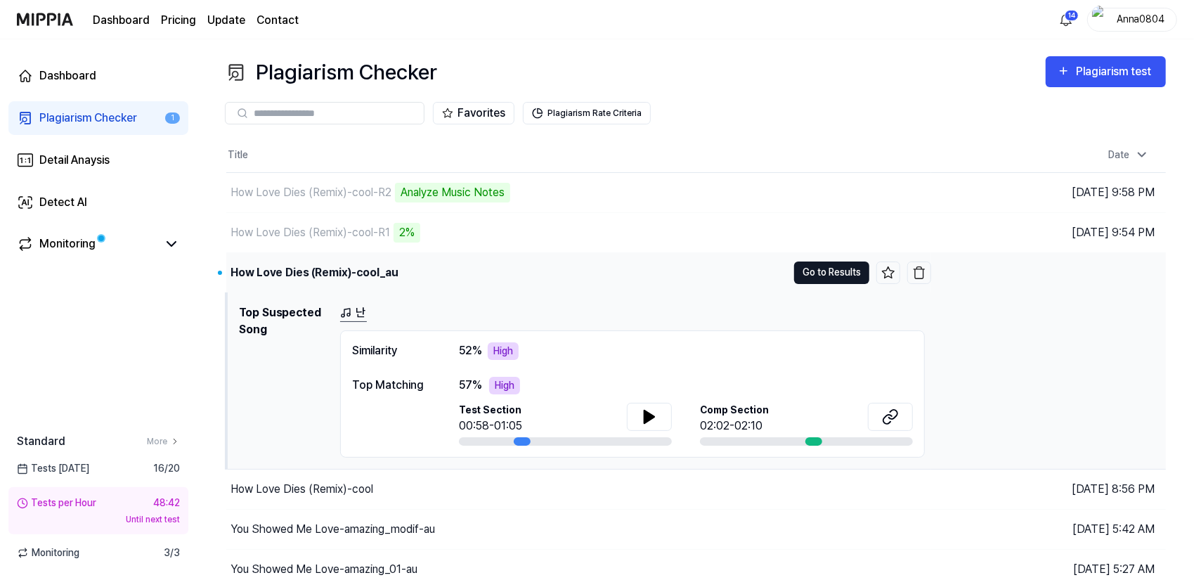
click at [814, 276] on button "Go to Results" at bounding box center [831, 272] width 75 height 22
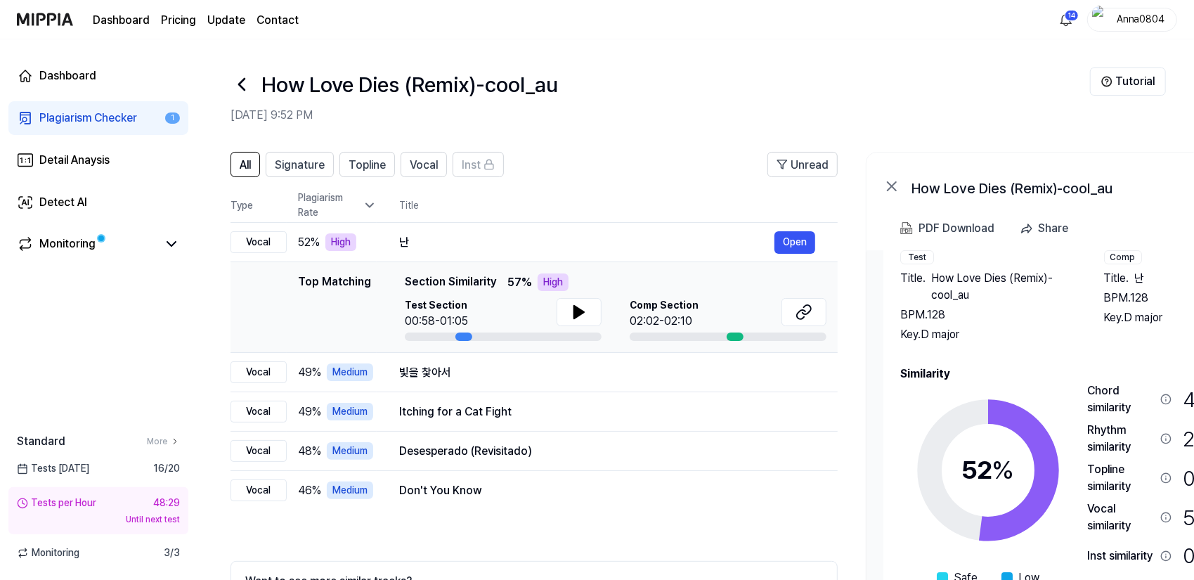
drag, startPoint x: 1072, startPoint y: 381, endPoint x: 1081, endPoint y: 385, distance: 10.1
click at [1081, 385] on div "52 % Safe Low Medium High Very High Chord similarity 46 % Medium Rhythm similar…" at bounding box center [1089, 503] width 379 height 243
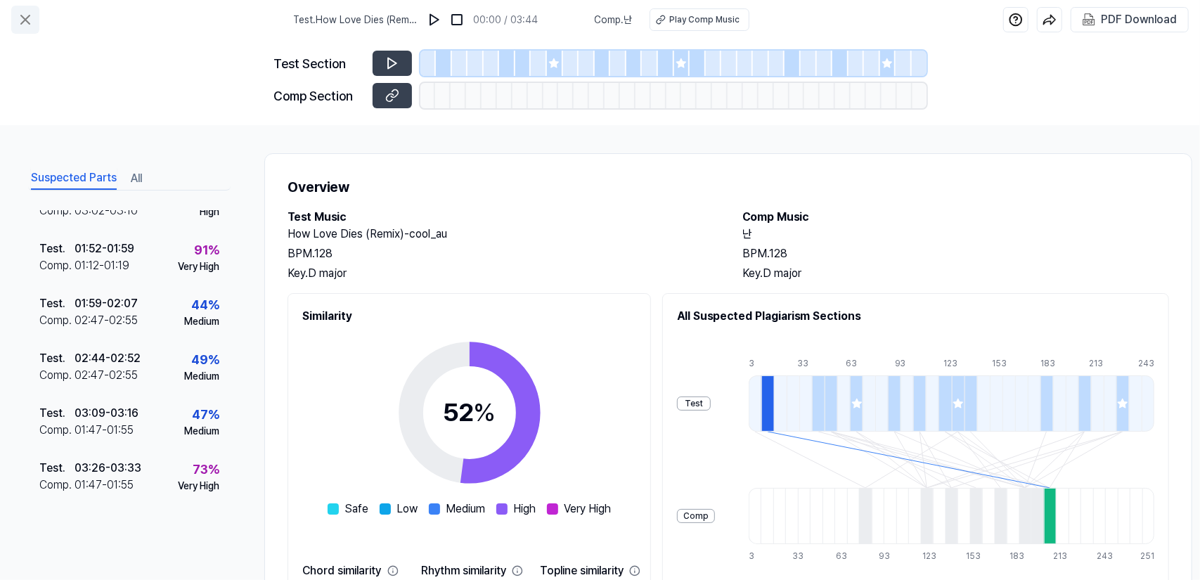
click at [22, 11] on icon at bounding box center [25, 19] width 17 height 17
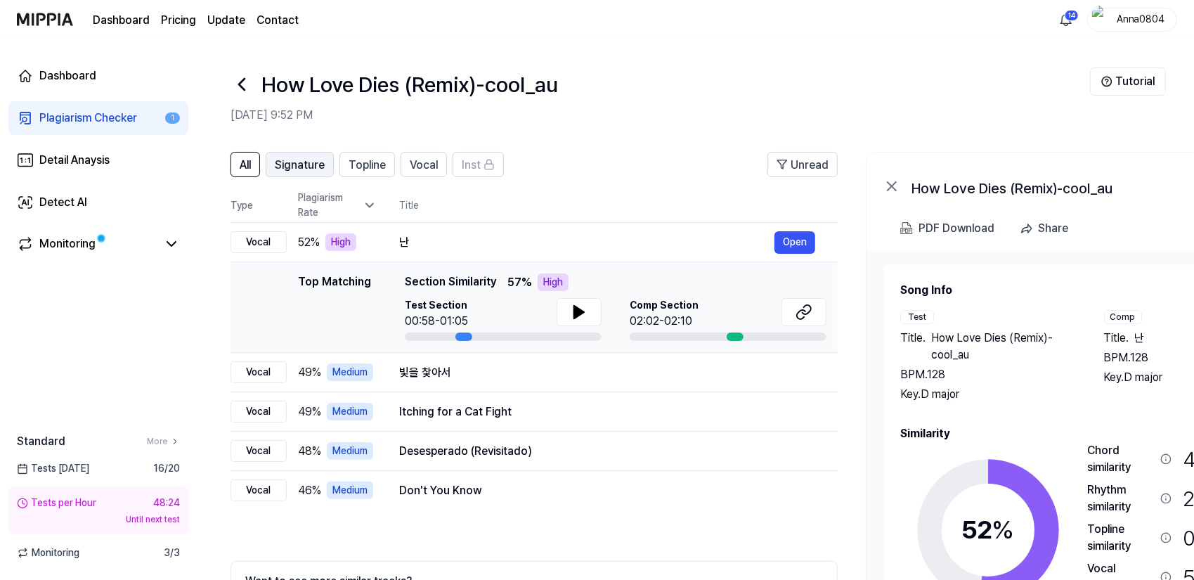
click at [310, 163] on span "Signature" at bounding box center [300, 165] width 50 height 17
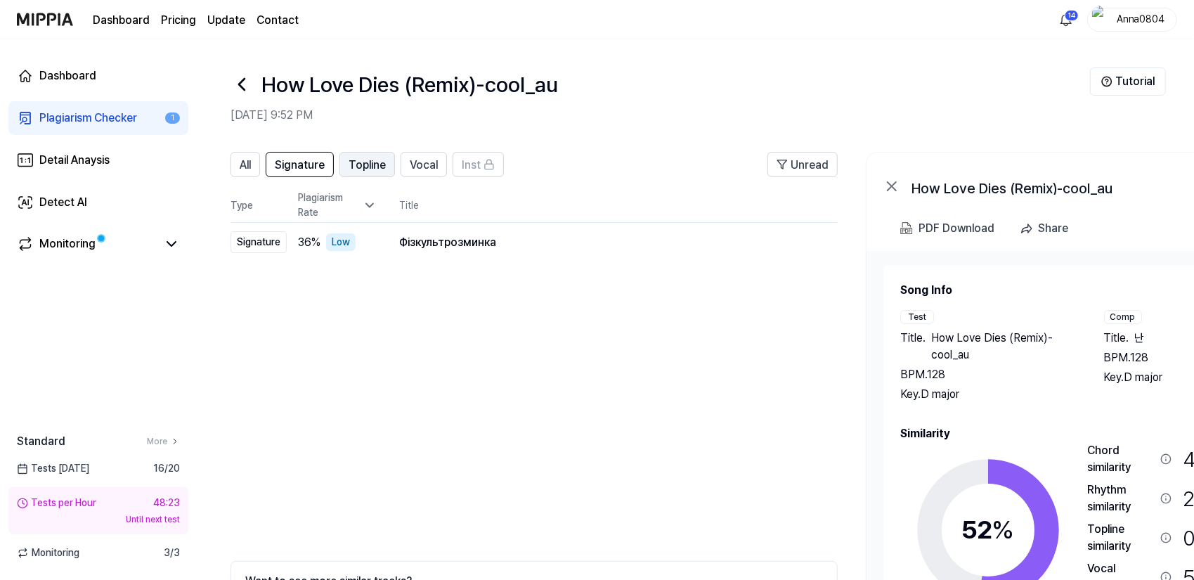
click at [360, 167] on span "Topline" at bounding box center [367, 165] width 37 height 17
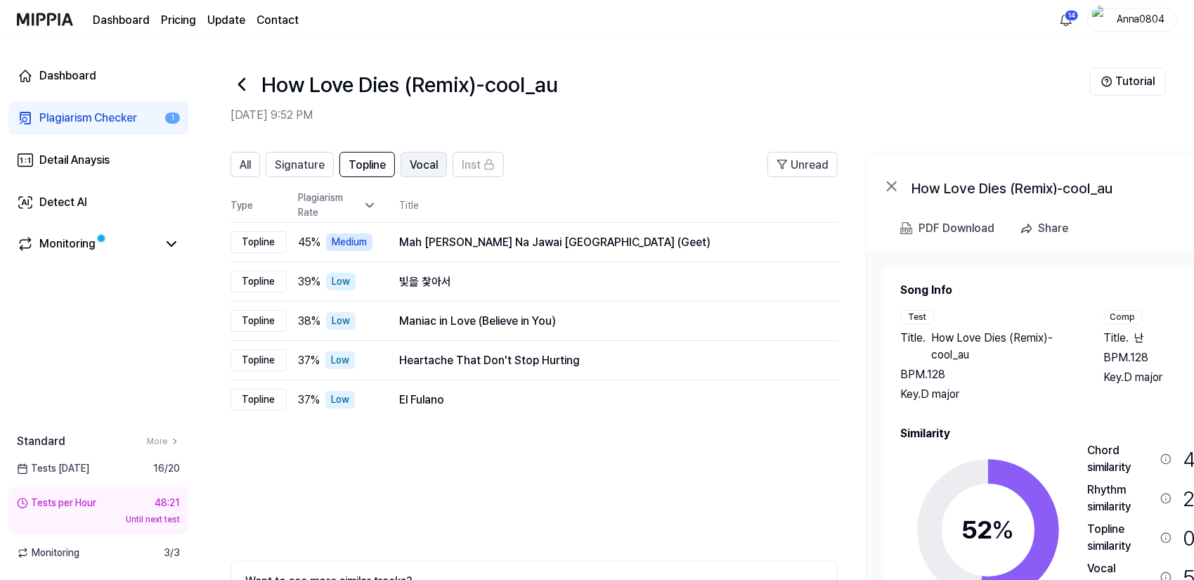
click at [415, 166] on span "Vocal" at bounding box center [424, 165] width 28 height 17
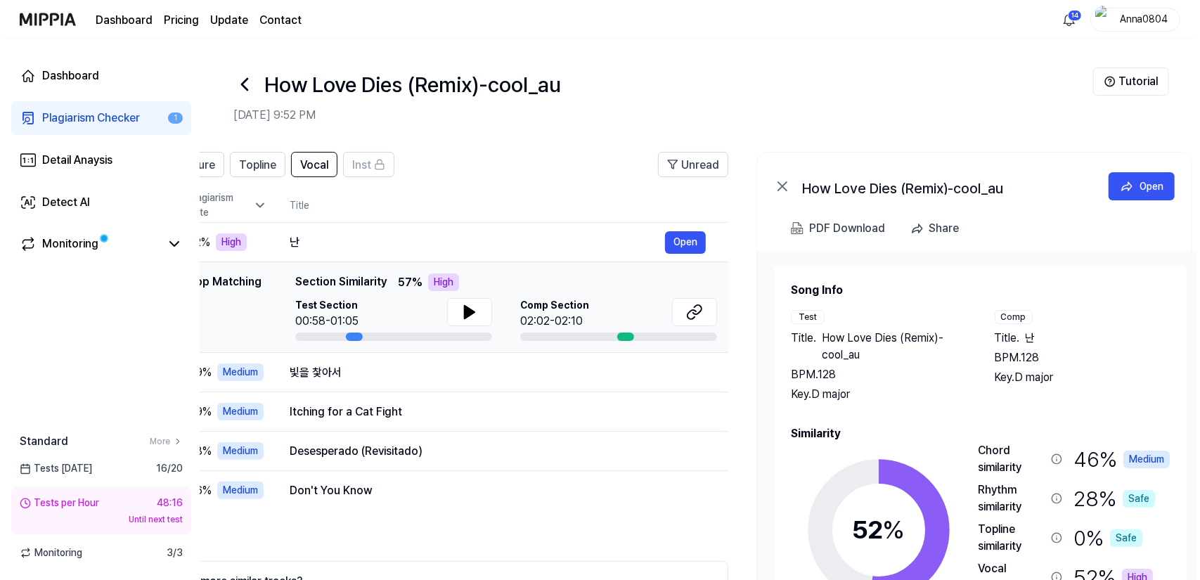
scroll to position [0, 135]
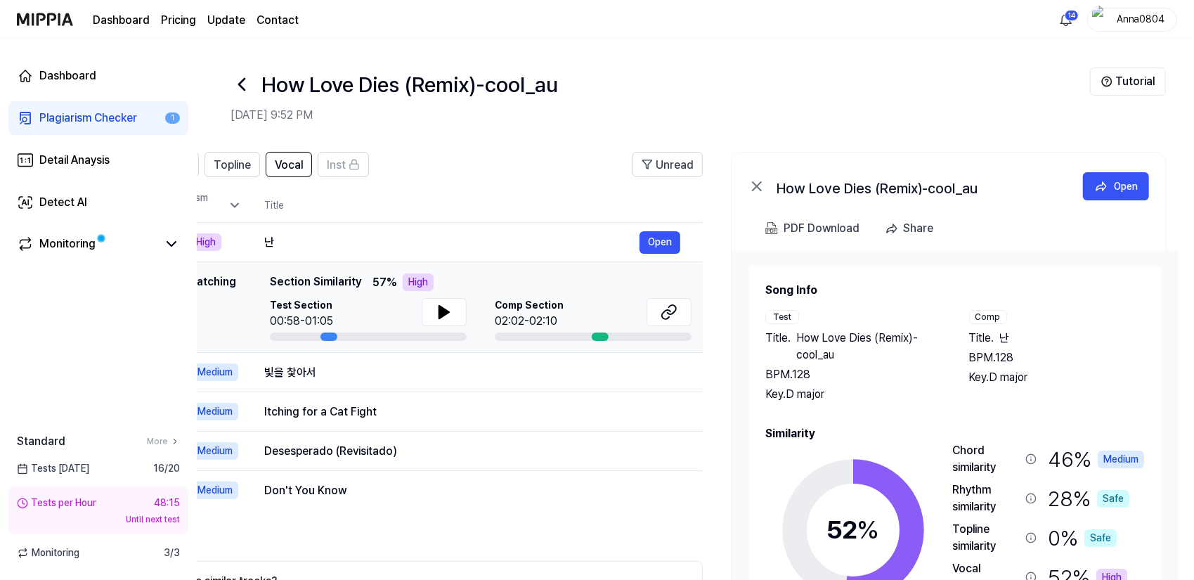
drag, startPoint x: 1053, startPoint y: 380, endPoint x: 888, endPoint y: 368, distance: 165.0
click at [888, 368] on div "BPM. 128" at bounding box center [853, 374] width 176 height 17
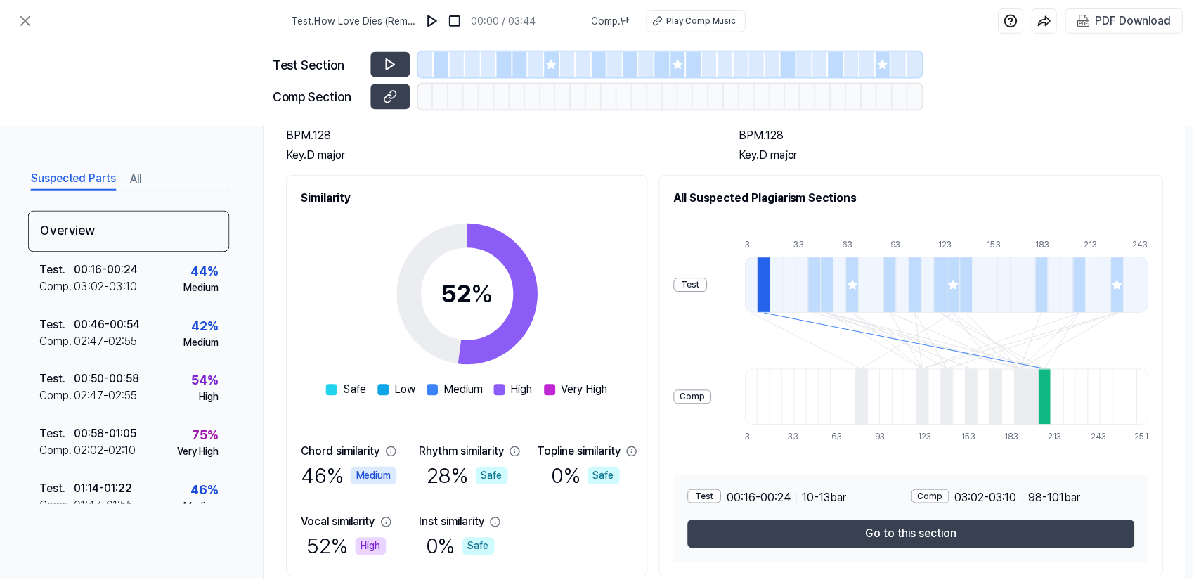
scroll to position [32, 0]
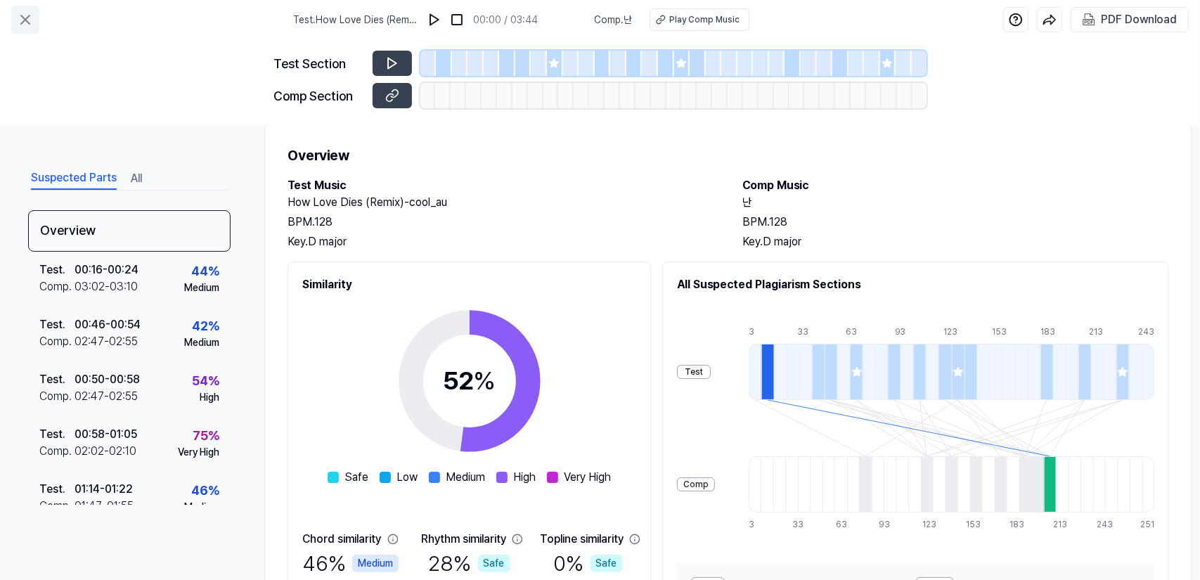
click at [28, 29] on button at bounding box center [25, 20] width 28 height 28
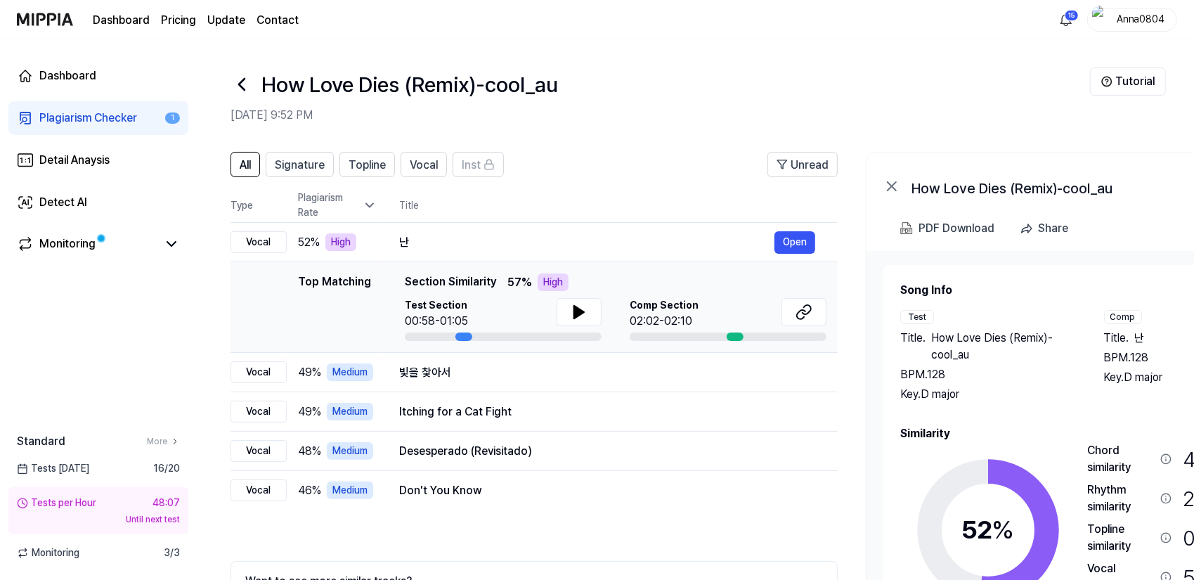
click at [78, 116] on div "Plagiarism Checker" at bounding box center [88, 118] width 98 height 17
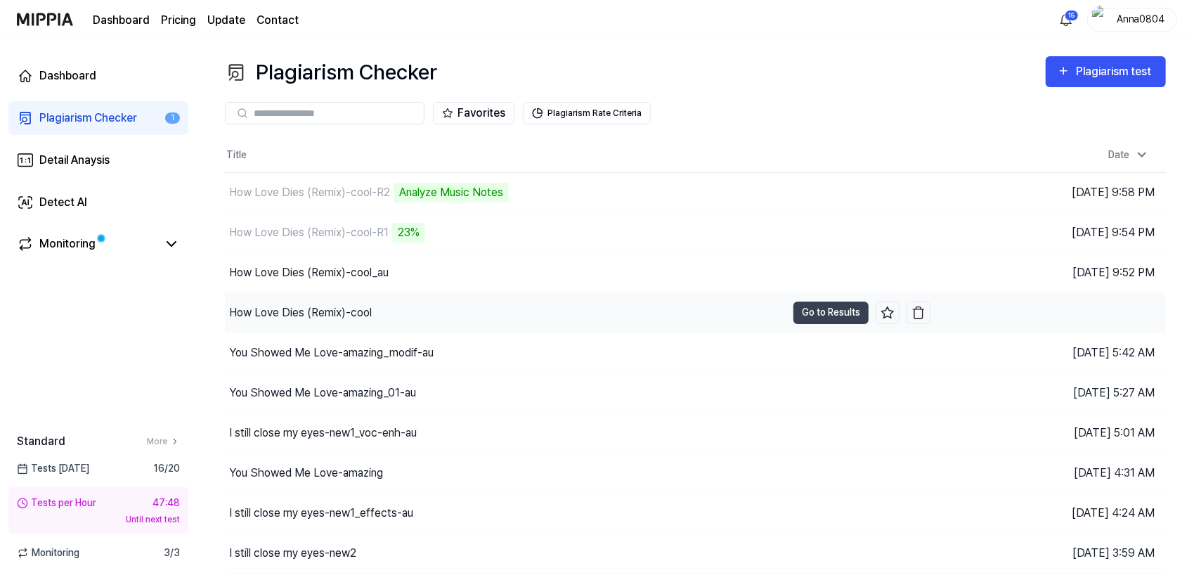
click at [395, 308] on div "How Love Dies (Remix)-cool" at bounding box center [506, 312] width 562 height 39
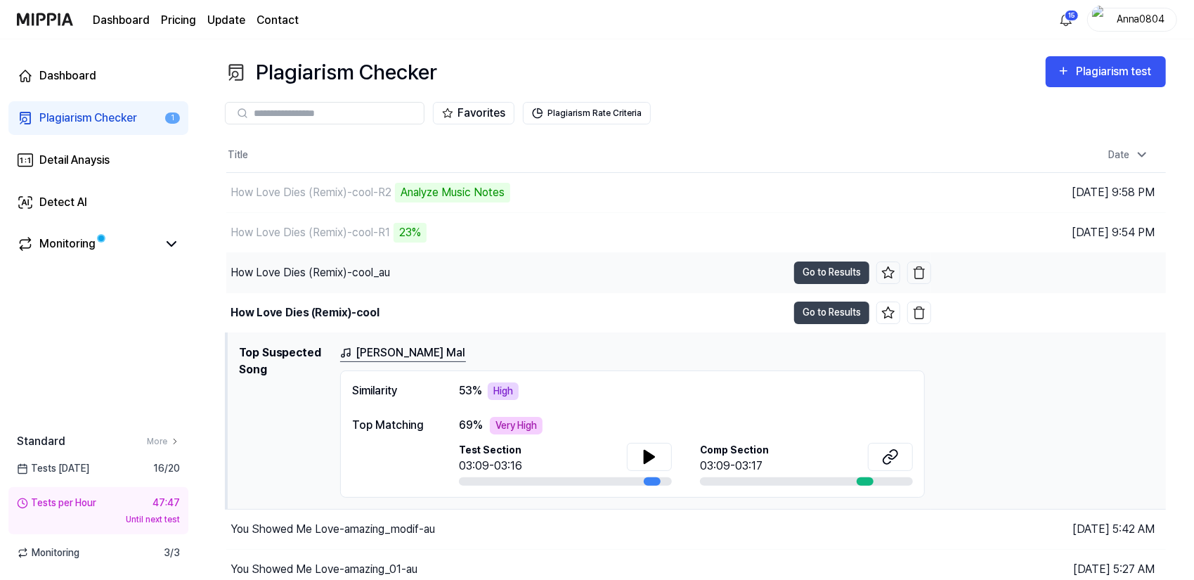
click at [363, 269] on div "How Love Dies (Remix)-cool_au" at bounding box center [311, 272] width 160 height 17
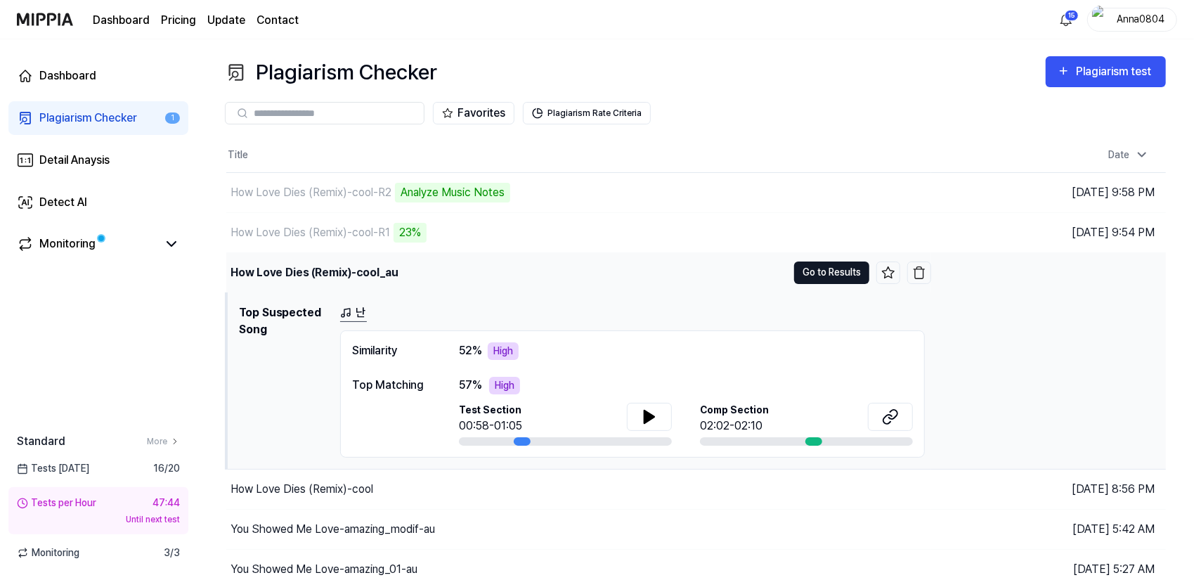
click at [801, 266] on button "Go to Results" at bounding box center [831, 272] width 75 height 22
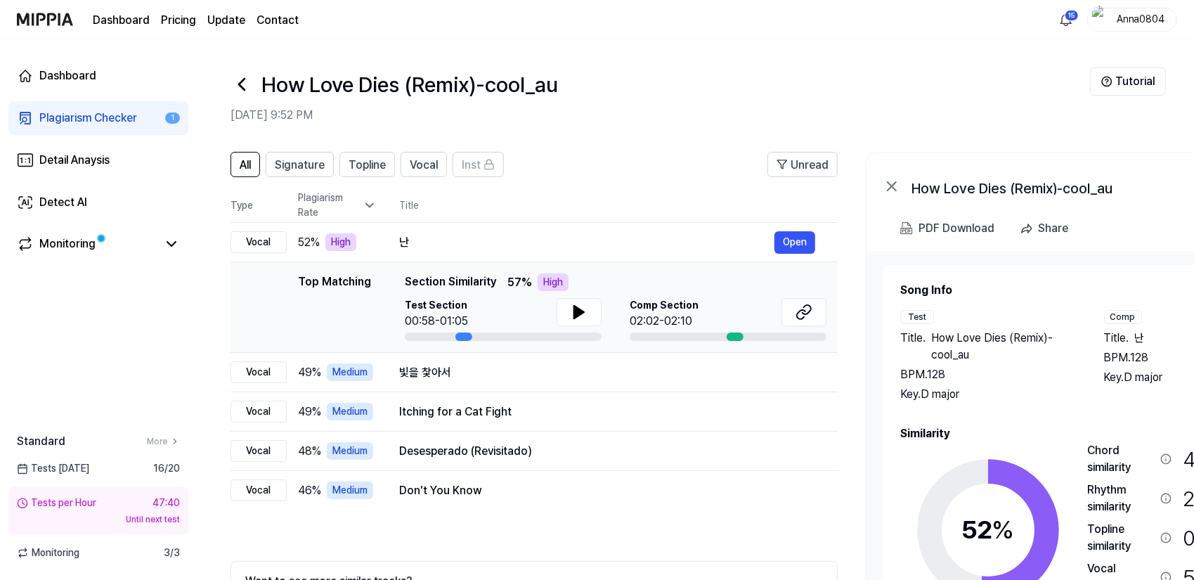
click at [120, 117] on div "Plagiarism Checker" at bounding box center [88, 118] width 98 height 17
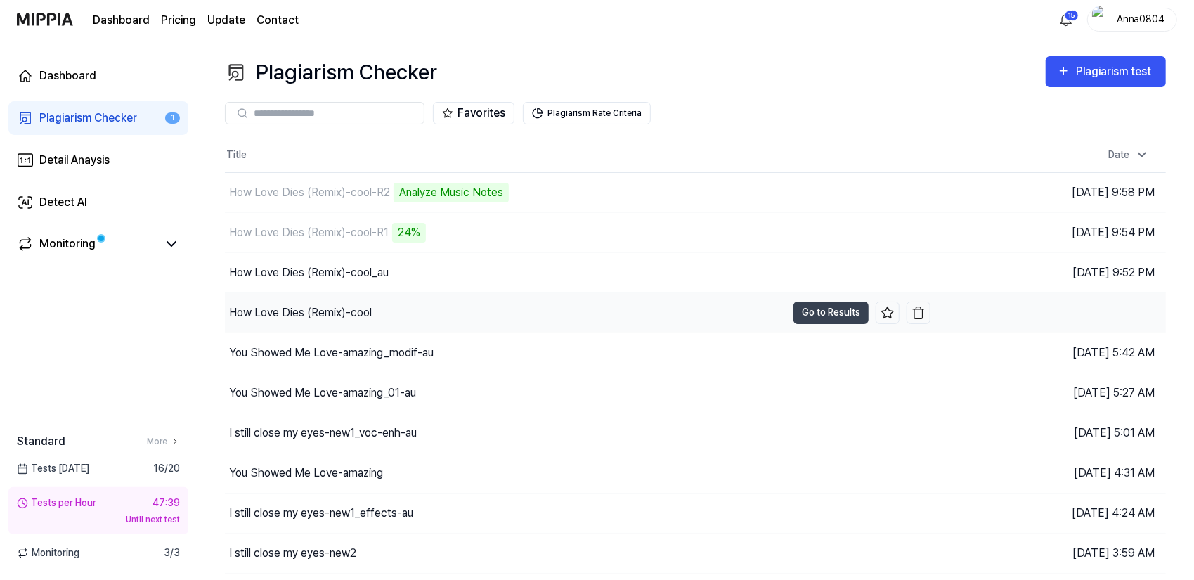
click at [335, 308] on div "How Love Dies (Remix)-cool" at bounding box center [300, 312] width 143 height 17
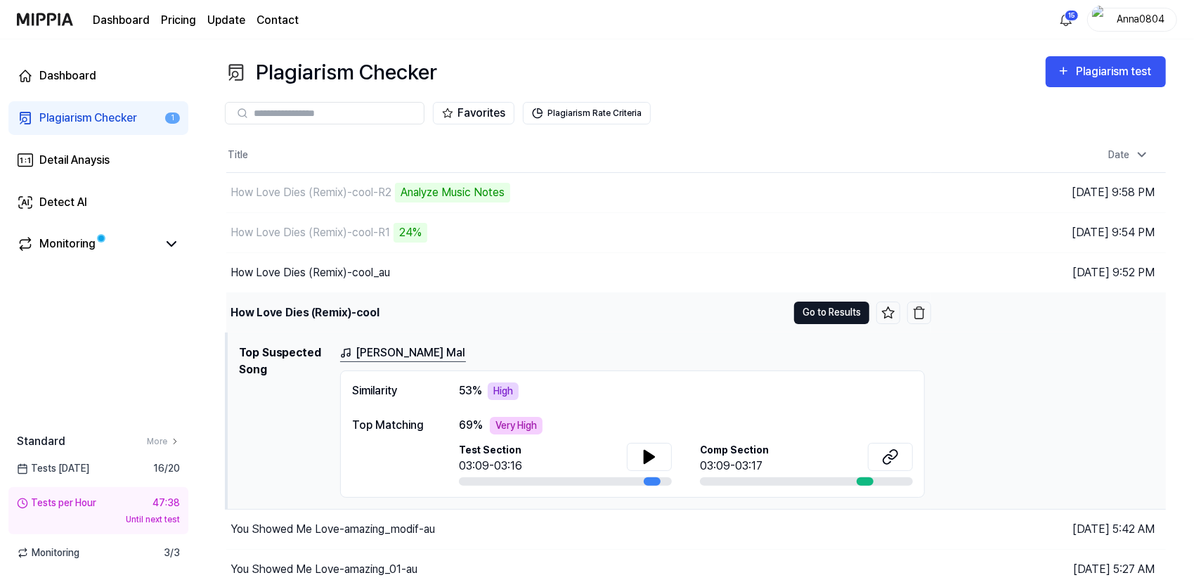
click at [825, 313] on button "Go to Results" at bounding box center [831, 313] width 75 height 22
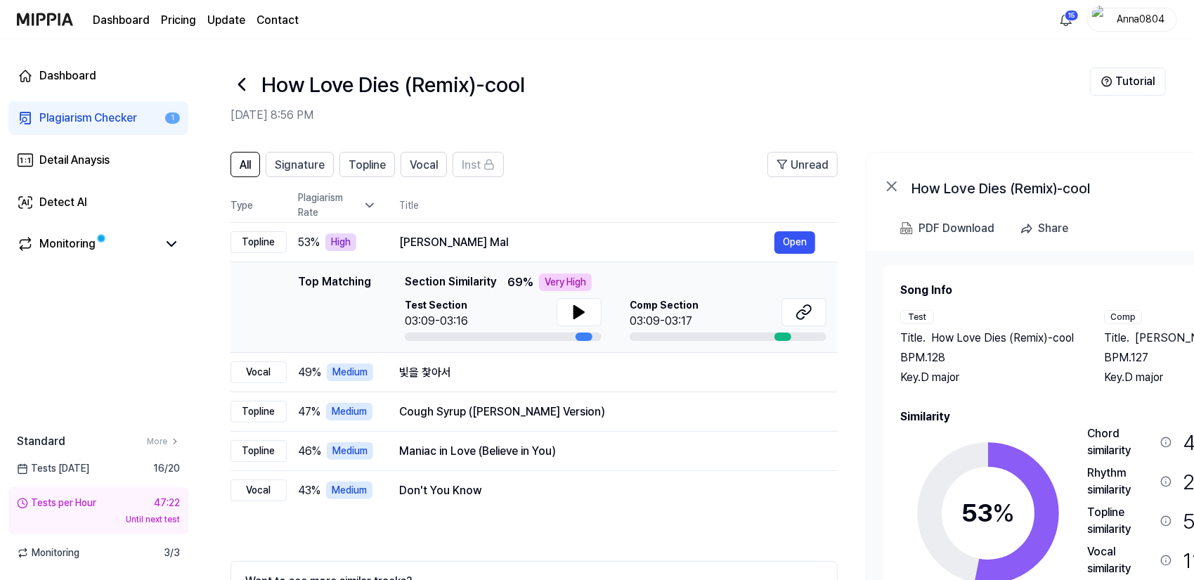
click at [90, 124] on div "Plagiarism Checker" at bounding box center [88, 118] width 98 height 17
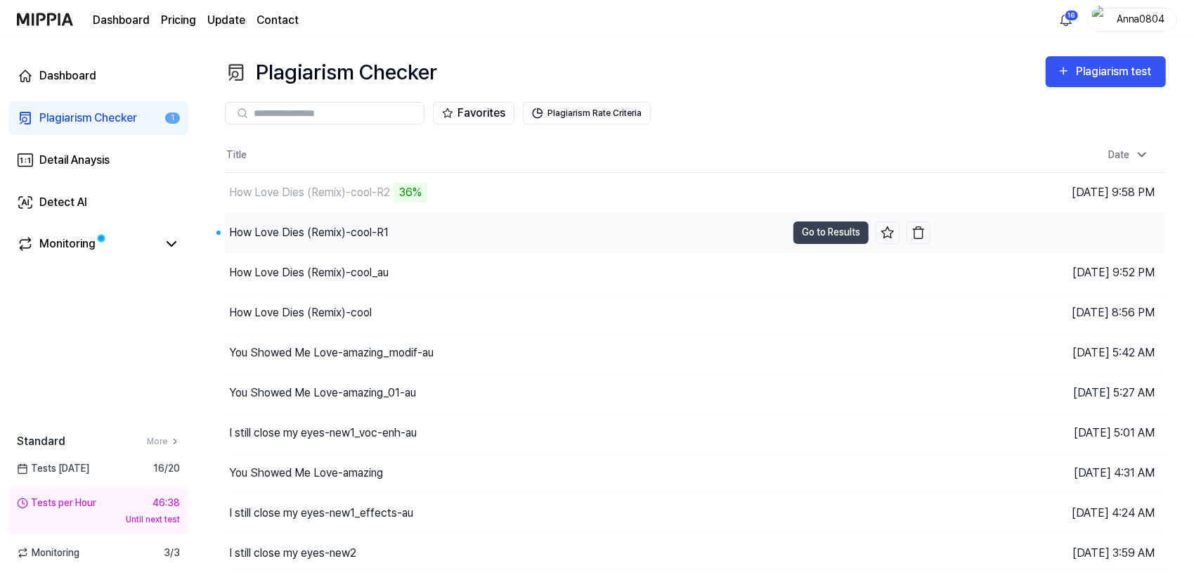
click at [323, 219] on div "How Love Dies (Remix)-cool-R1" at bounding box center [506, 232] width 562 height 39
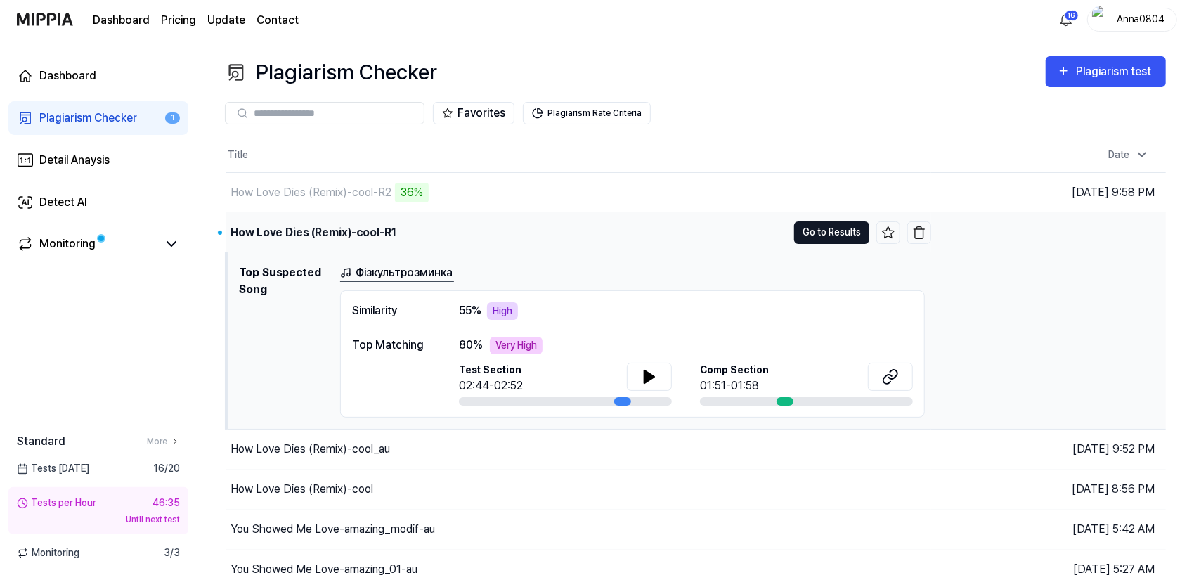
click at [810, 231] on button "Go to Results" at bounding box center [831, 232] width 75 height 22
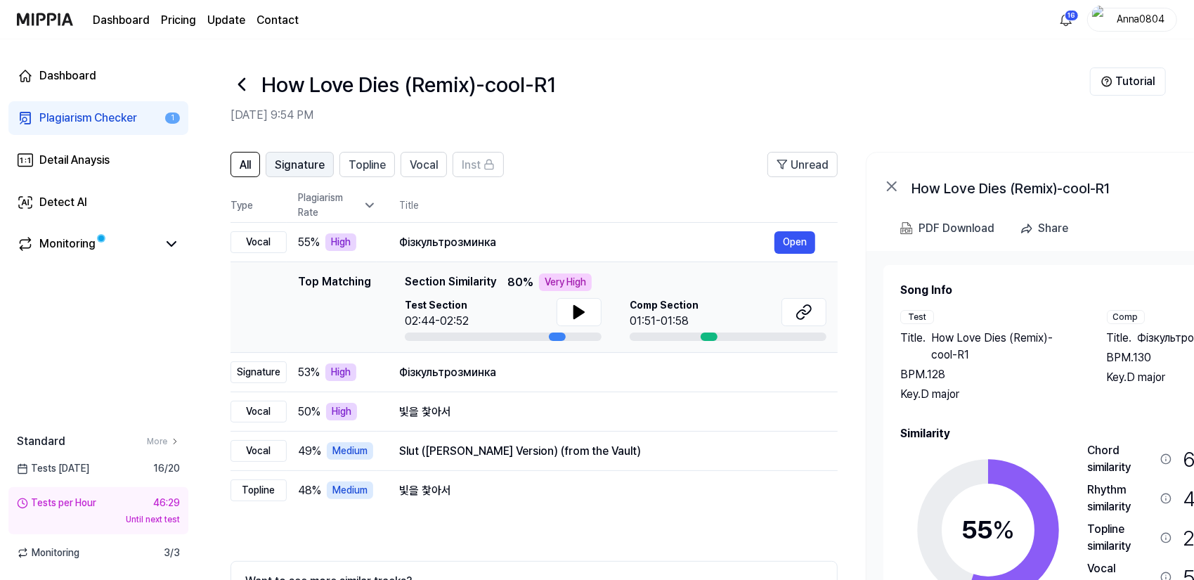
click at [305, 169] on span "Signature" at bounding box center [300, 165] width 50 height 17
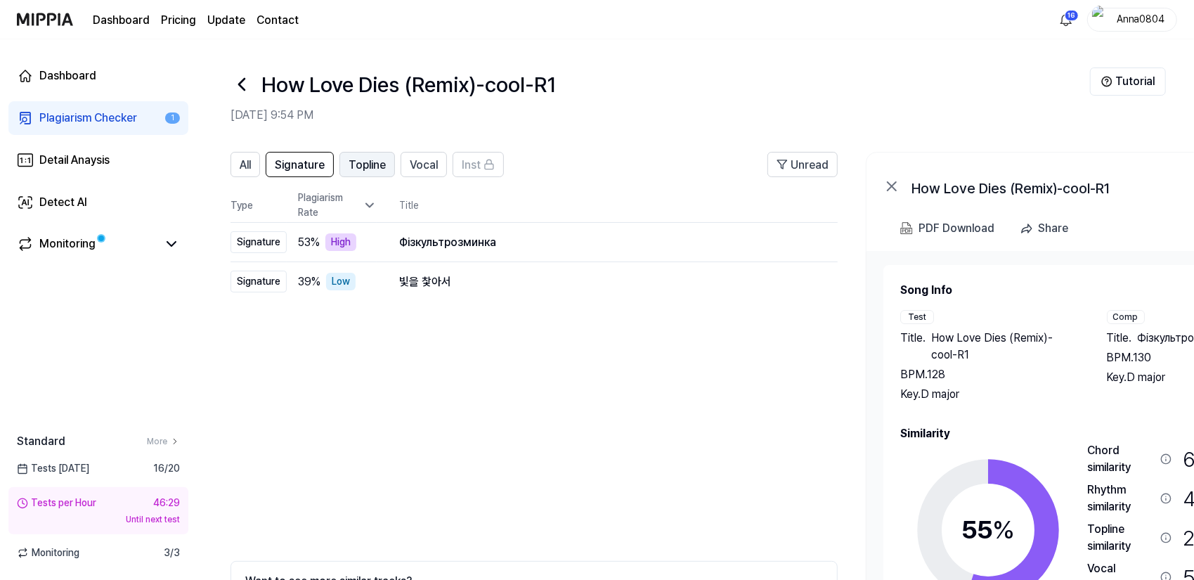
click at [358, 162] on span "Topline" at bounding box center [367, 165] width 37 height 17
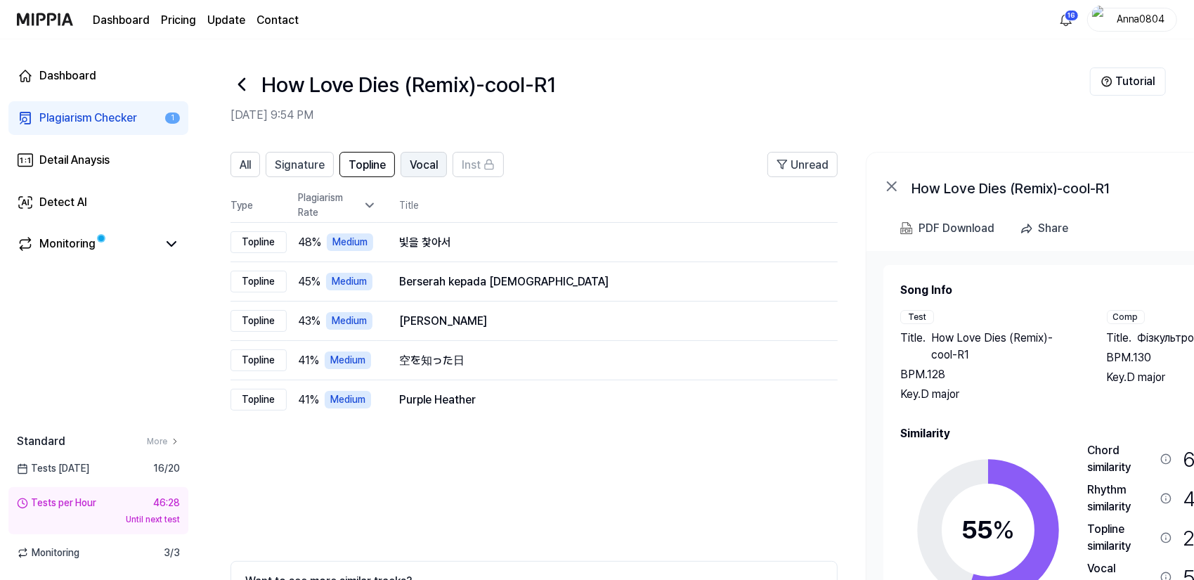
click at [418, 157] on span "Vocal" at bounding box center [424, 165] width 28 height 17
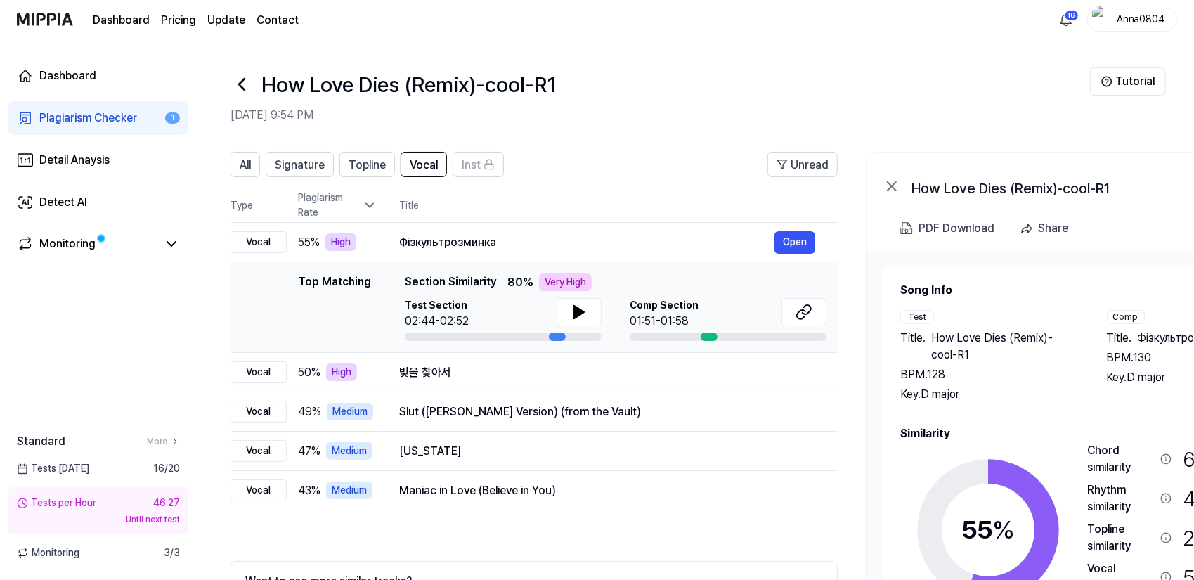
click at [57, 115] on div "Plagiarism Checker" at bounding box center [88, 118] width 98 height 17
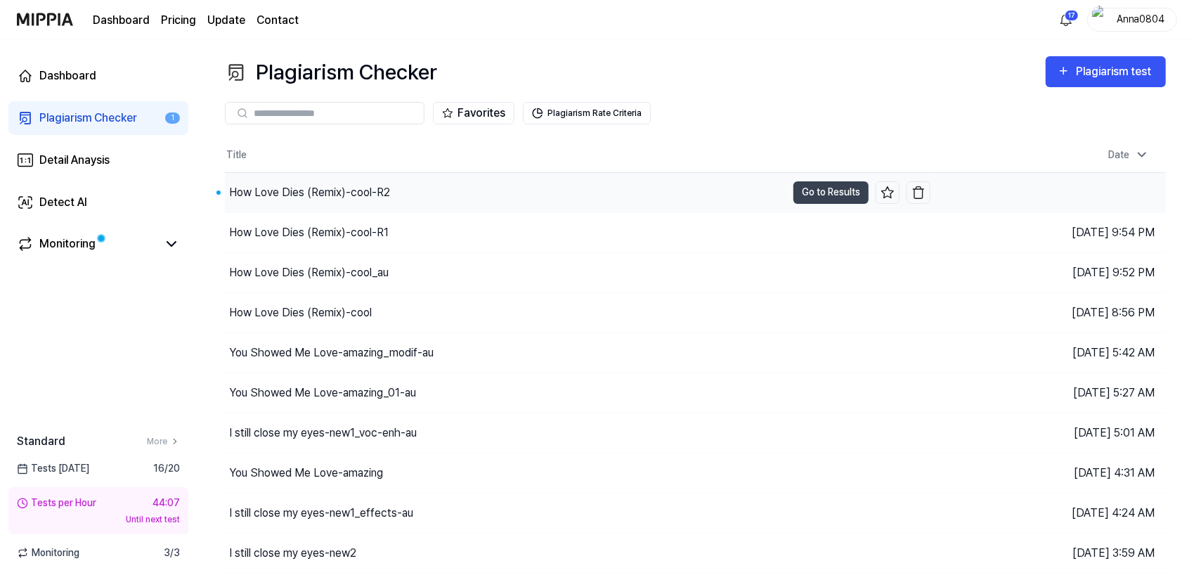
click at [381, 193] on div "How Love Dies (Remix)-cool-R2" at bounding box center [309, 192] width 161 height 17
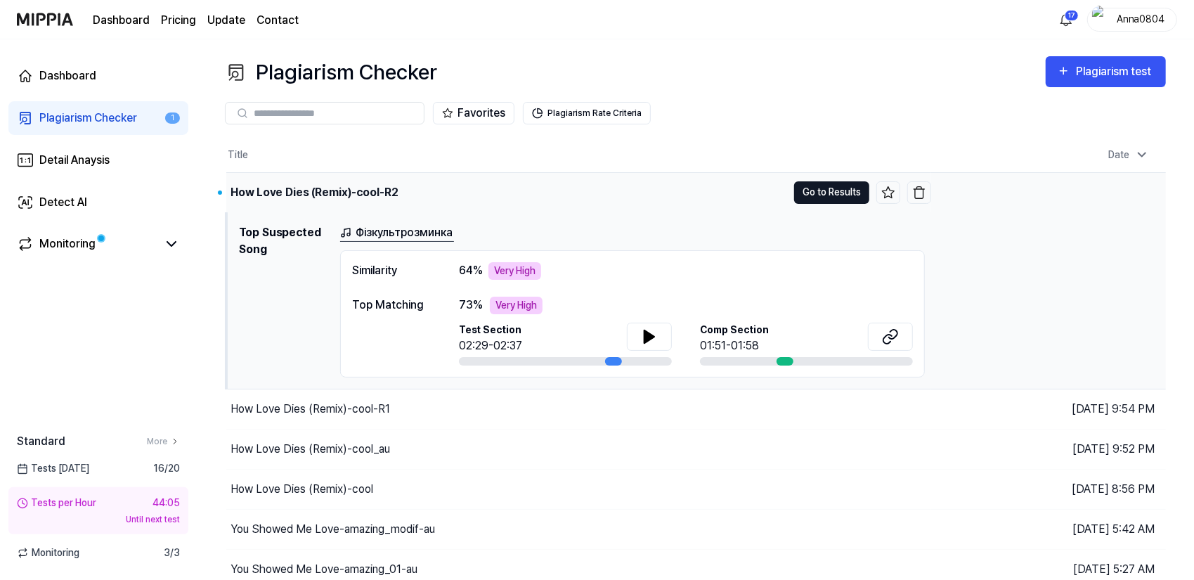
click at [816, 188] on button "Go to Results" at bounding box center [831, 192] width 75 height 22
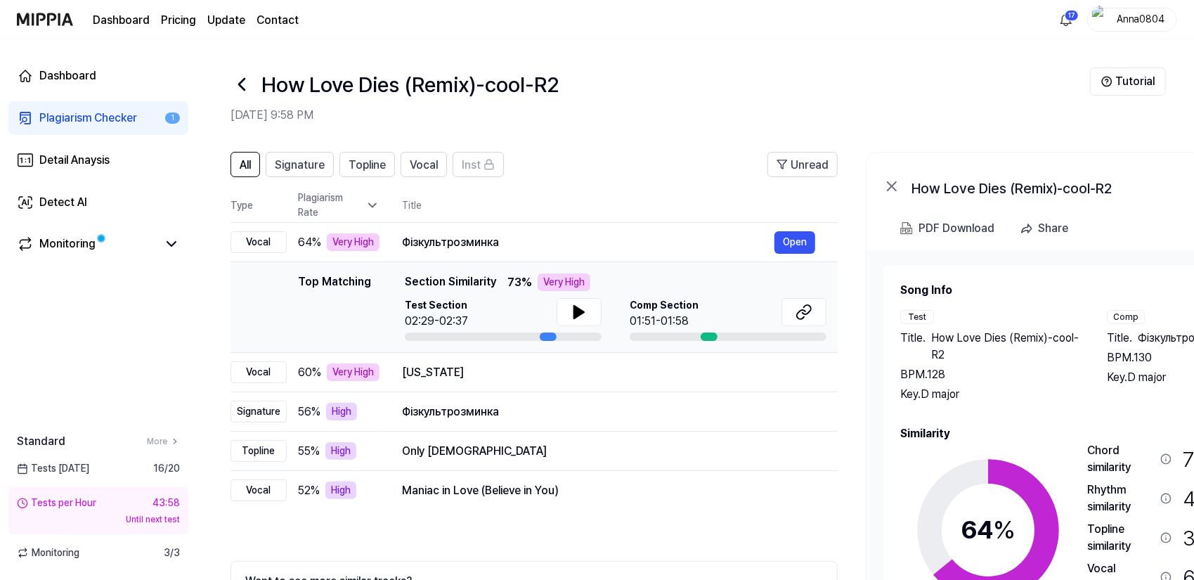
drag, startPoint x: 1075, startPoint y: 348, endPoint x: 1171, endPoint y: 330, distance: 97.3
click at [1171, 330] on div "Test Title . How Love Dies (Remix)-cool-R2 BPM. 128 Key. D major Comp Title . Ф…" at bounding box center [1092, 356] width 385 height 93
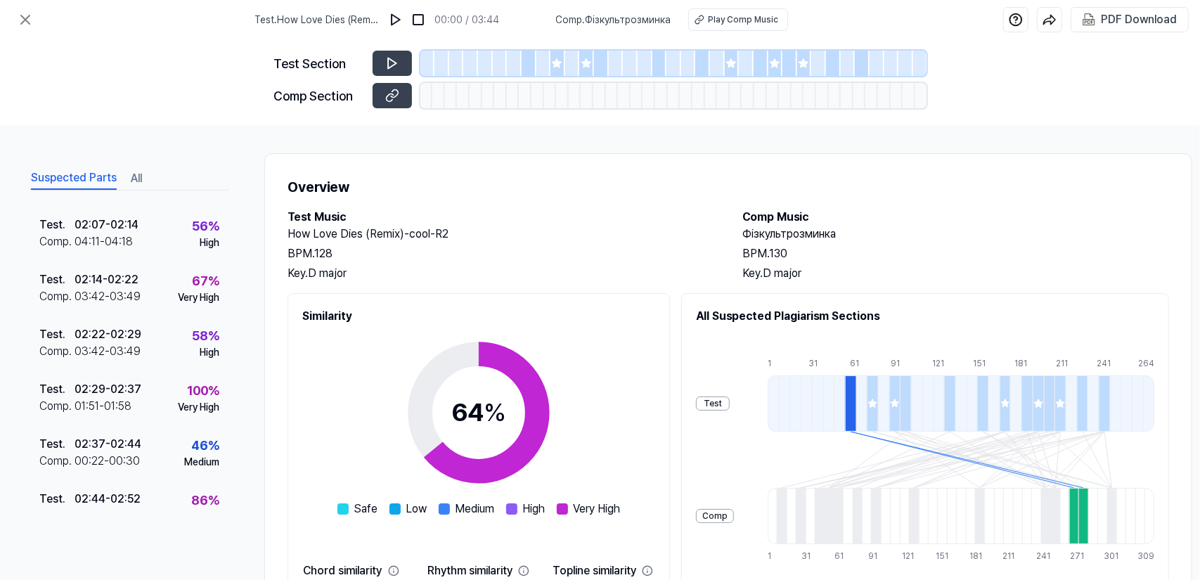
scroll to position [324, 0]
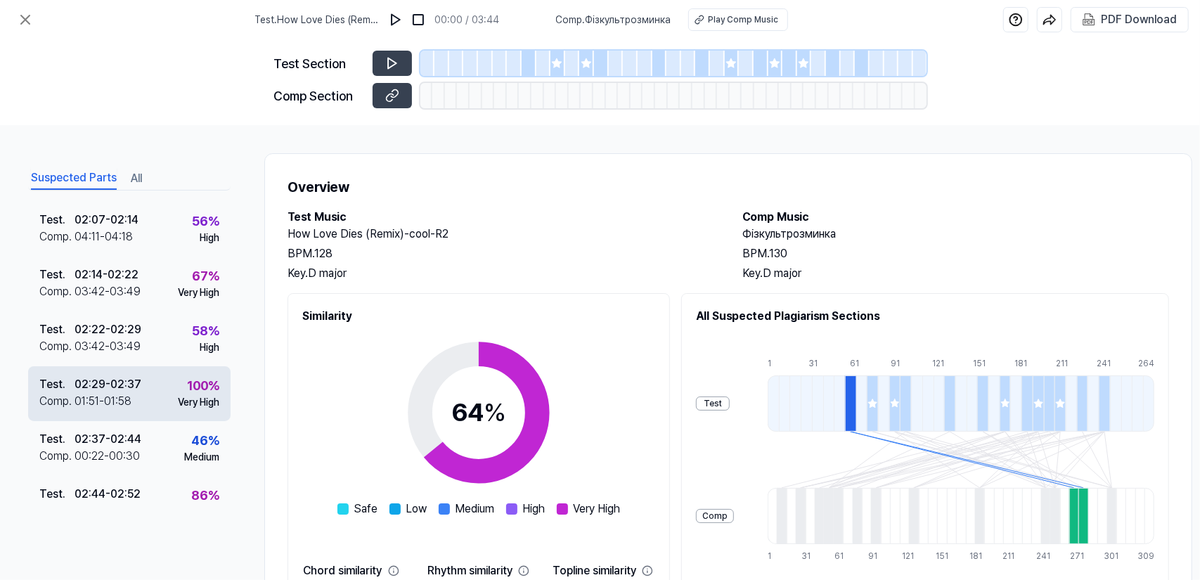
click at [152, 403] on div "Test . 02:29 - 02:37 Comp . 01:51 - 01:58 100 % Very High" at bounding box center [129, 393] width 202 height 55
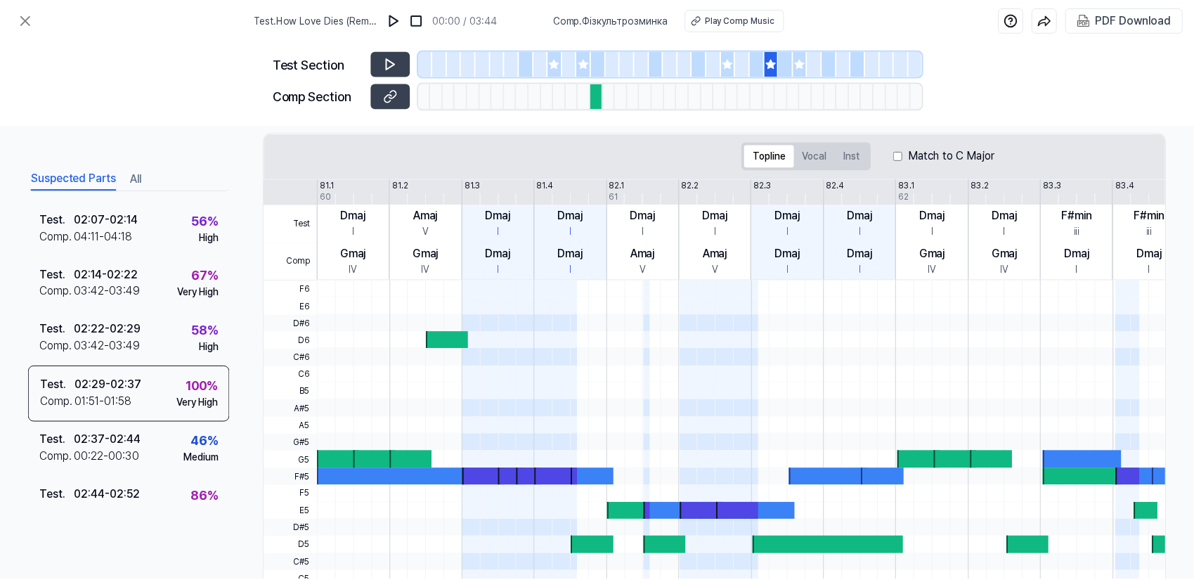
scroll to position [0, 0]
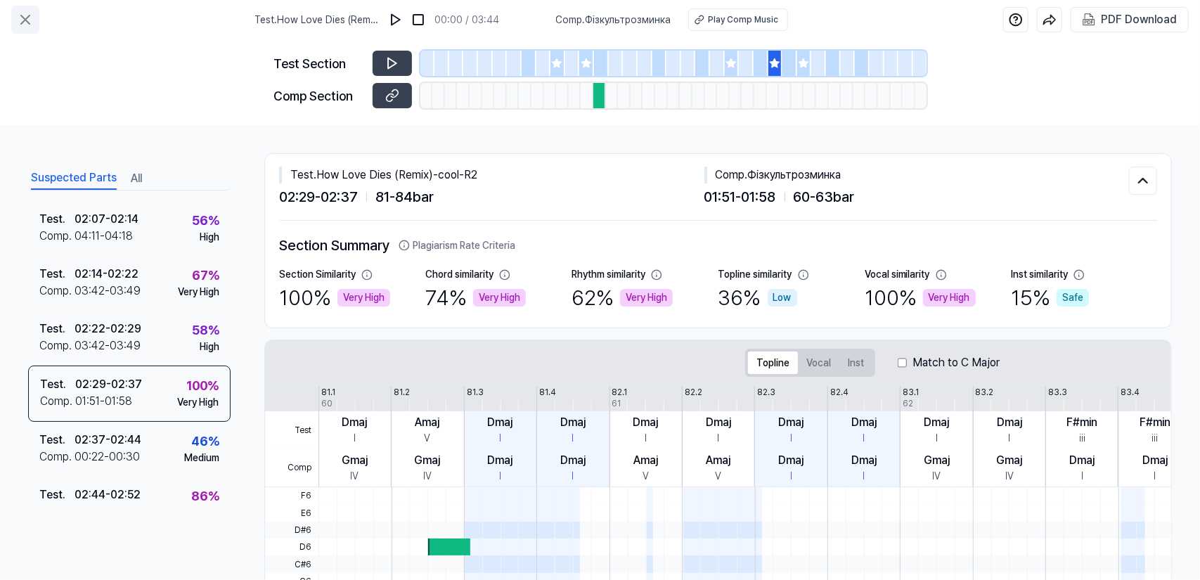
click at [30, 20] on icon at bounding box center [25, 19] width 17 height 17
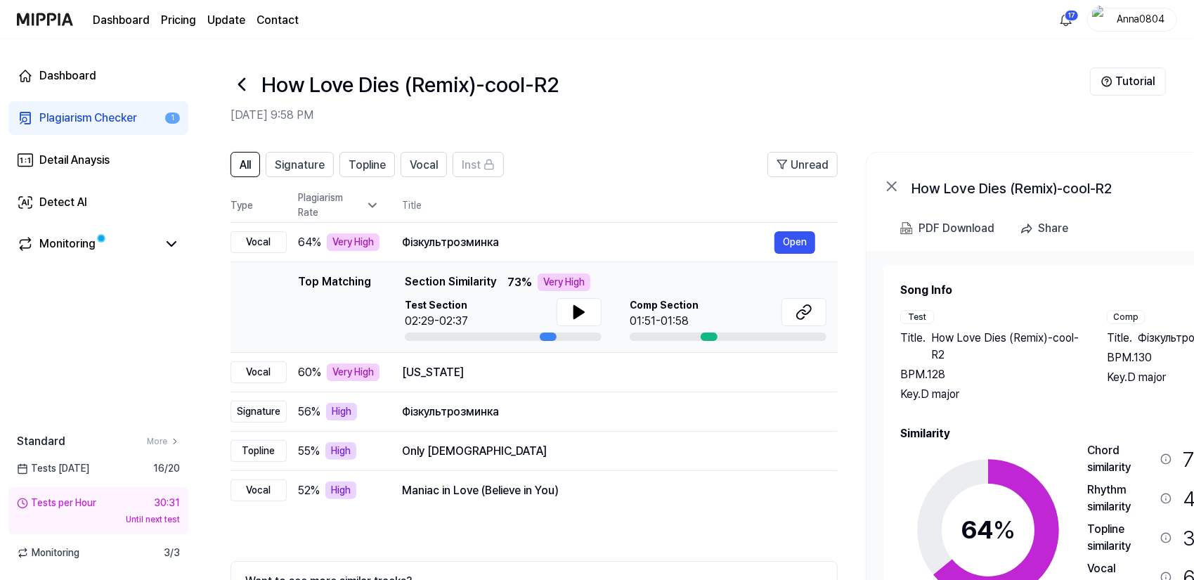
click at [82, 105] on link "Plagiarism Checker 1" at bounding box center [98, 118] width 180 height 34
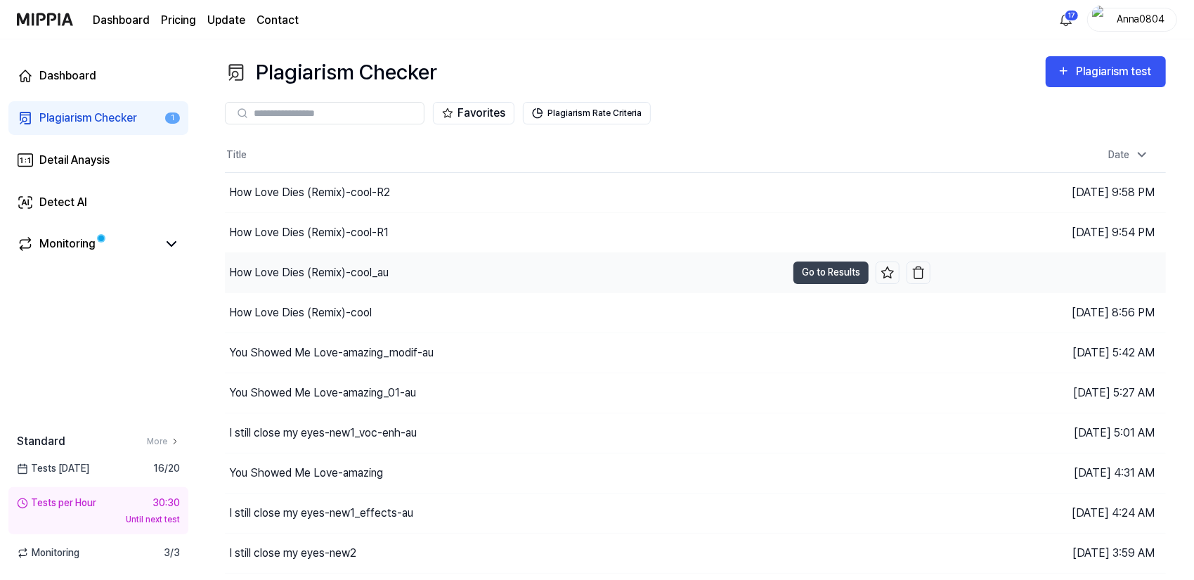
click at [264, 256] on div "How Love Dies (Remix)-cool_au" at bounding box center [506, 272] width 562 height 39
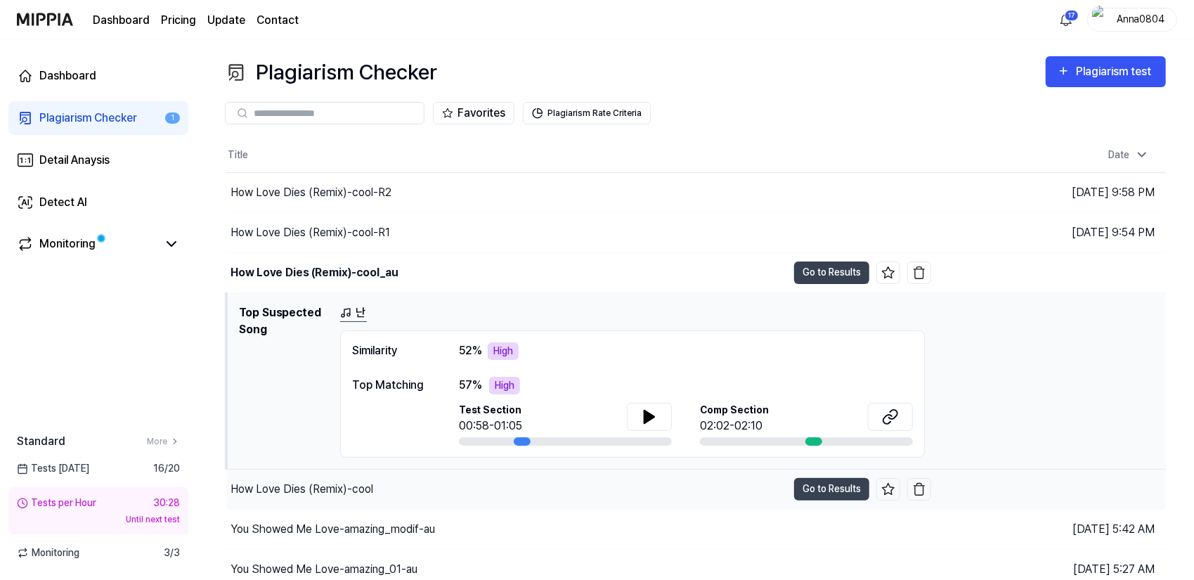
click at [317, 487] on div "How Love Dies (Remix)-cool" at bounding box center [302, 489] width 143 height 17
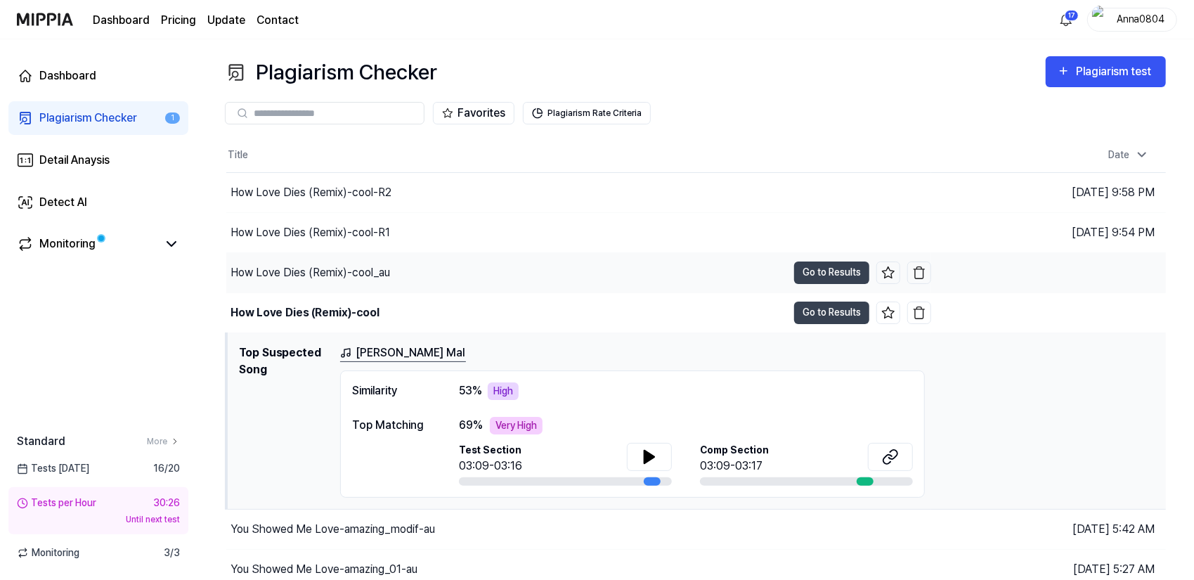
click at [313, 280] on div "How Love Dies (Remix)-cool_au" at bounding box center [311, 272] width 160 height 17
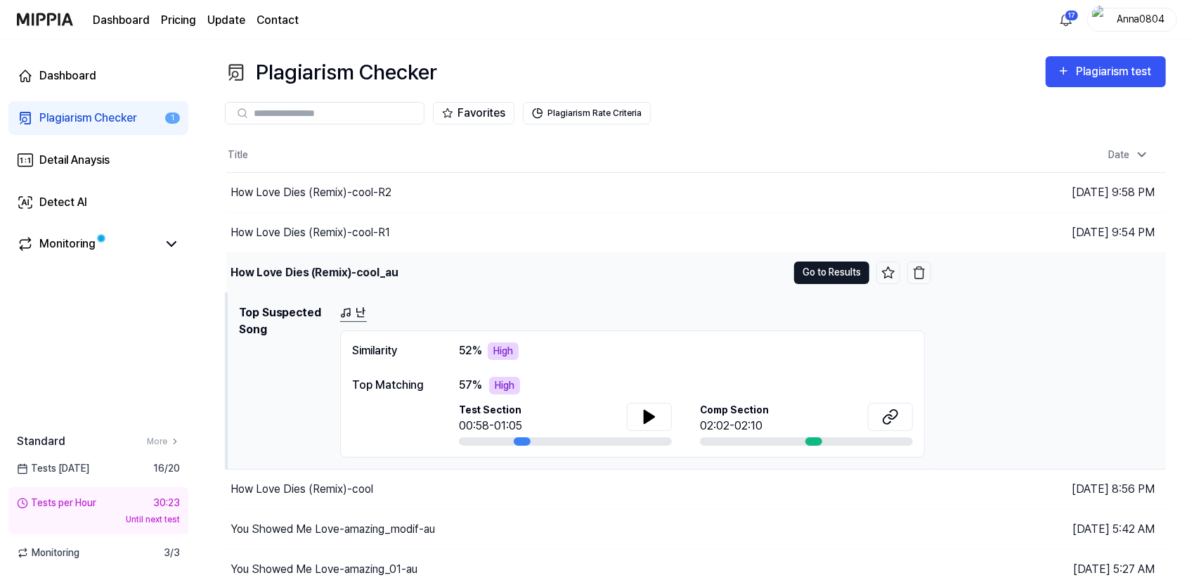
click at [824, 271] on button "Go to Results" at bounding box center [831, 272] width 75 height 22
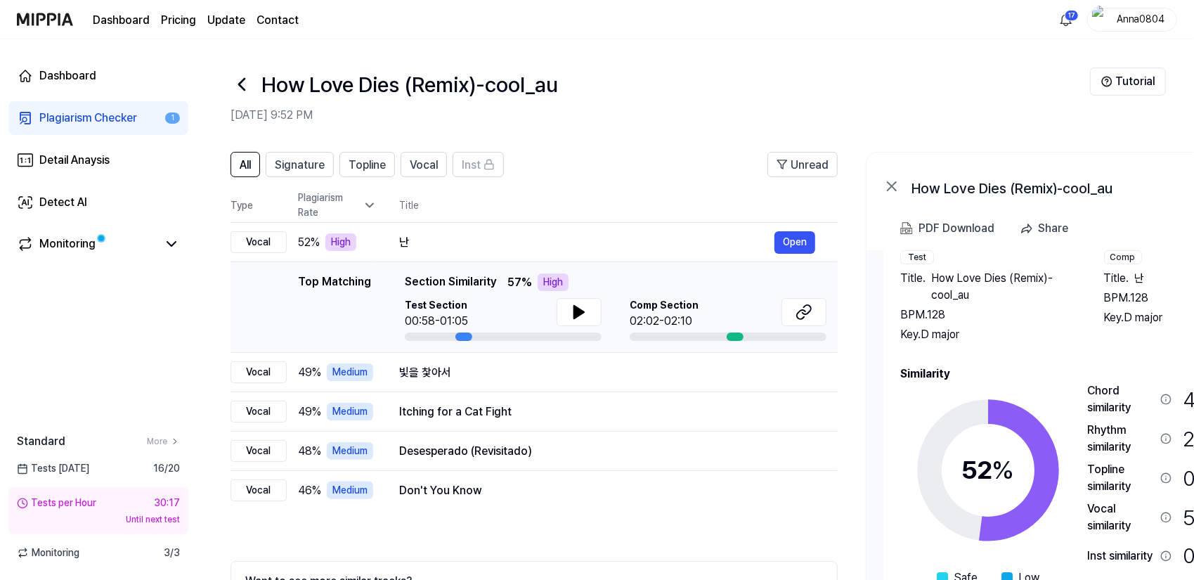
drag, startPoint x: 1073, startPoint y: 369, endPoint x: 1142, endPoint y: 394, distance: 72.5
click at [1142, 394] on div "Similarity 52 % Safe Low Medium High Very High Chord similarity 46 % Medium Rhy…" at bounding box center [1089, 496] width 379 height 260
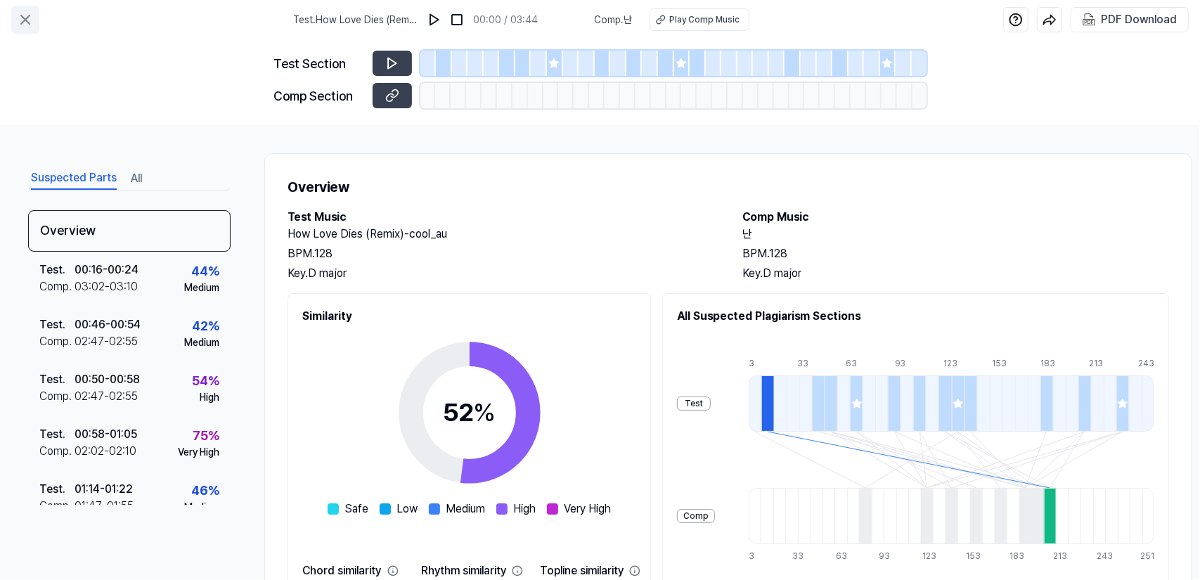
click at [24, 19] on icon at bounding box center [25, 19] width 17 height 17
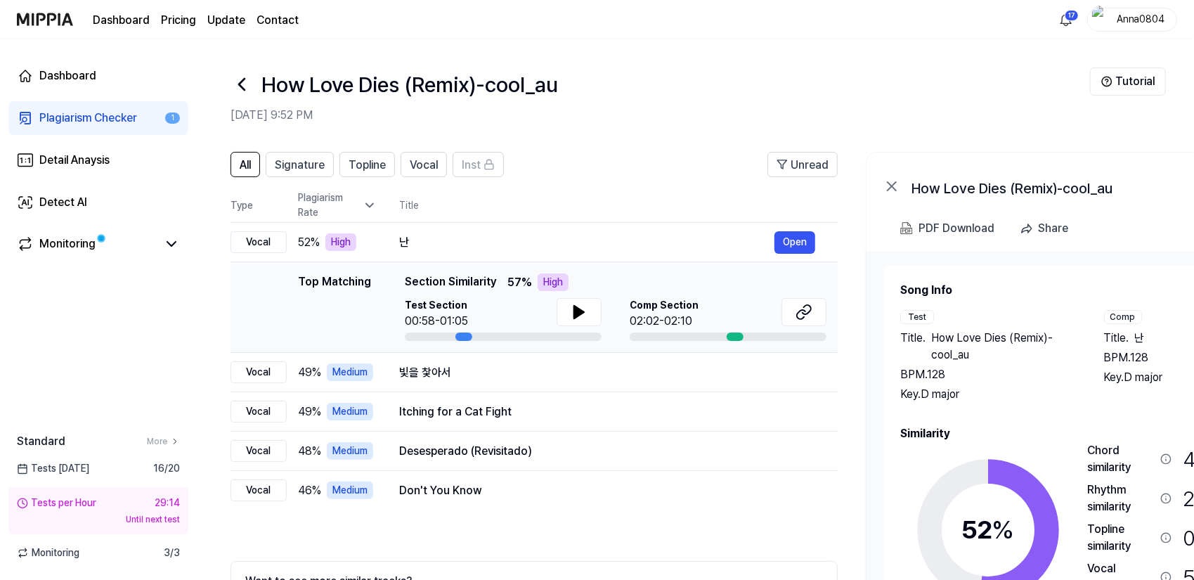
click at [98, 119] on div "Plagiarism Checker" at bounding box center [88, 118] width 98 height 17
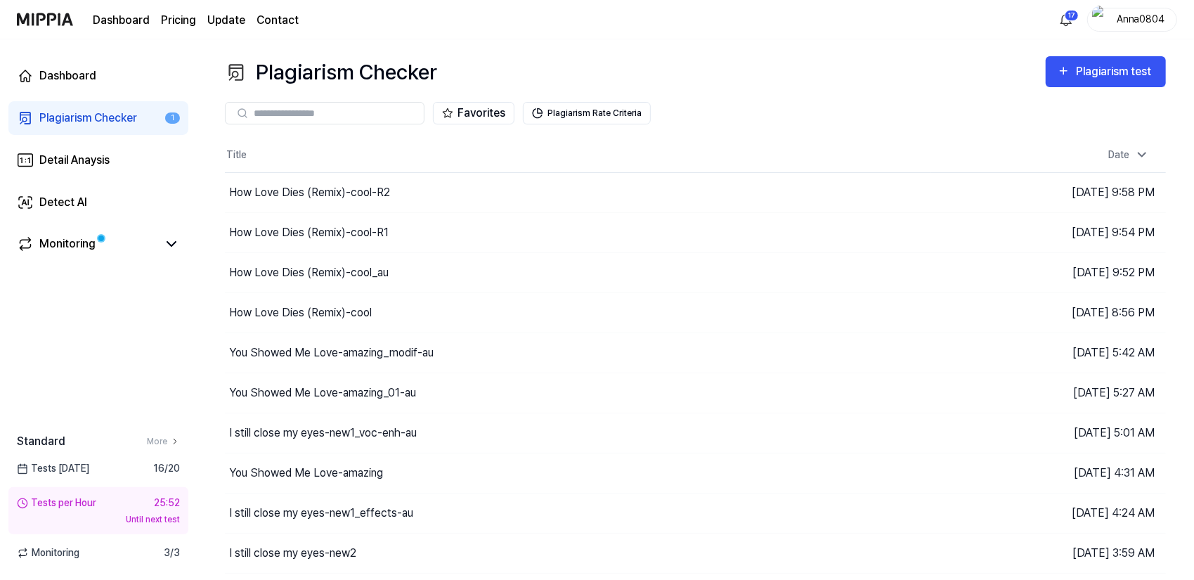
click at [302, 115] on input "text" at bounding box center [335, 113] width 162 height 13
paste input "**********"
type input "**********"
